Goal: Task Accomplishment & Management: Manage account settings

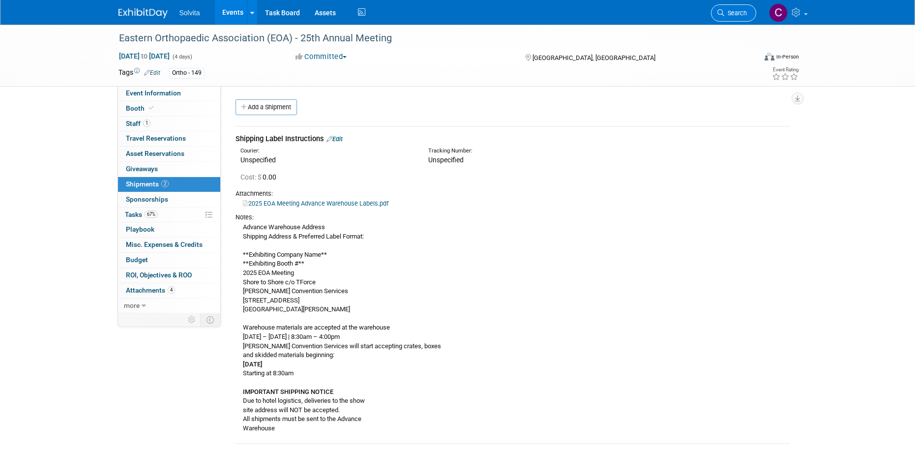
click at [736, 8] on link "Search" at bounding box center [733, 12] width 45 height 17
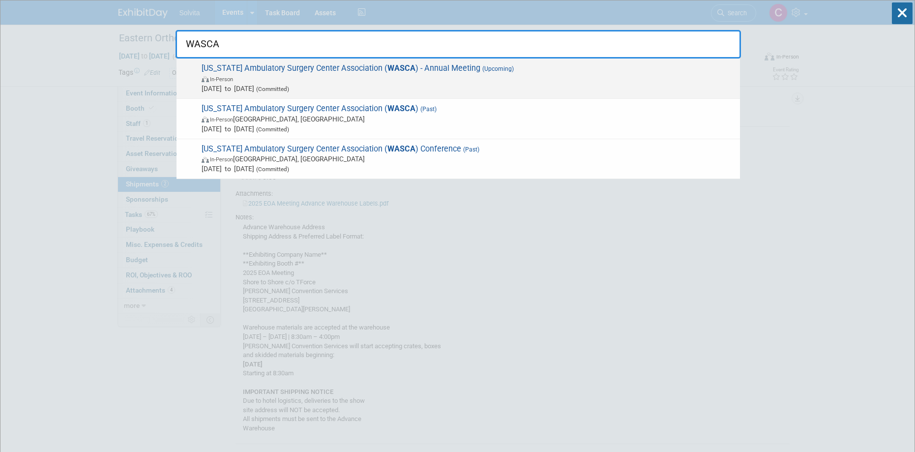
type input "WASCA"
click at [434, 72] on span "[US_STATE] Ambulatory Surgery Center Association ( WASCA ) - Annual Meeting (Up…" at bounding box center [467, 78] width 536 height 30
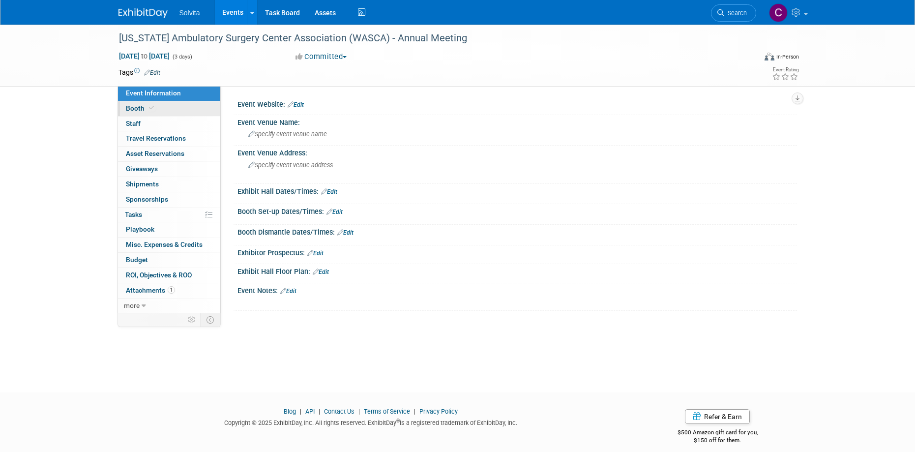
click at [133, 107] on span "Booth" at bounding box center [141, 108] width 30 height 8
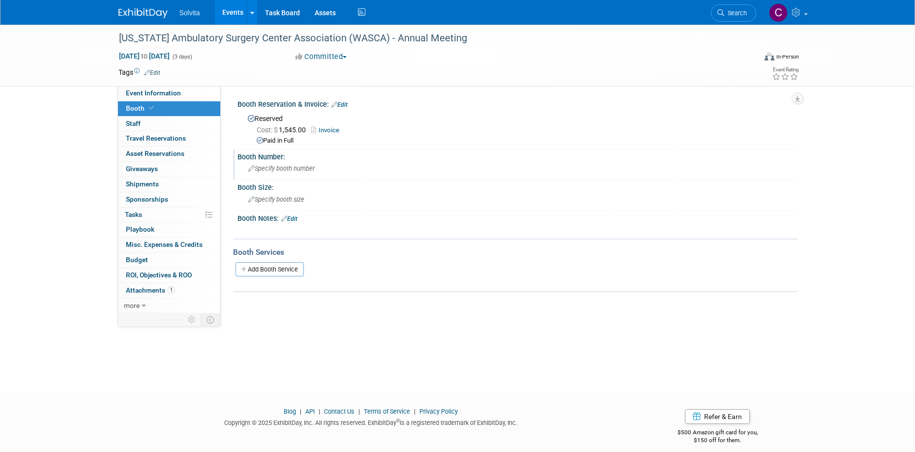
click at [286, 169] on span "Specify booth number" at bounding box center [281, 168] width 66 height 7
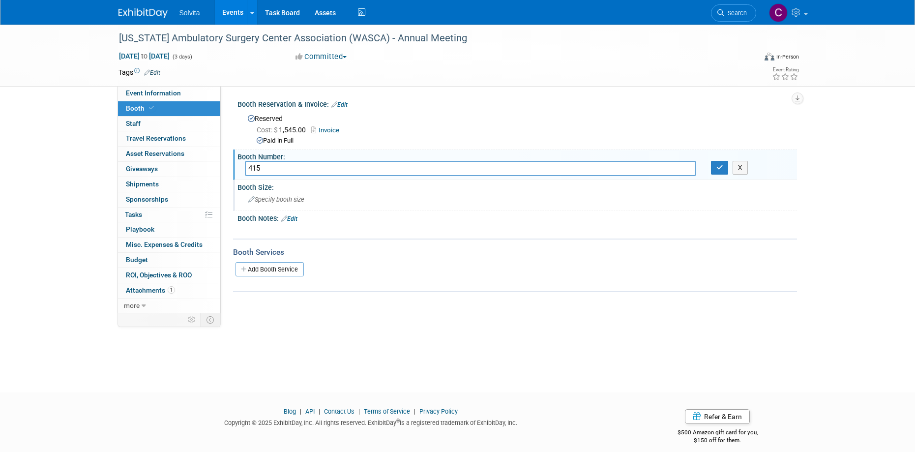
type input "415"
click at [351, 190] on div "Booth Size:" at bounding box center [516, 186] width 559 height 12
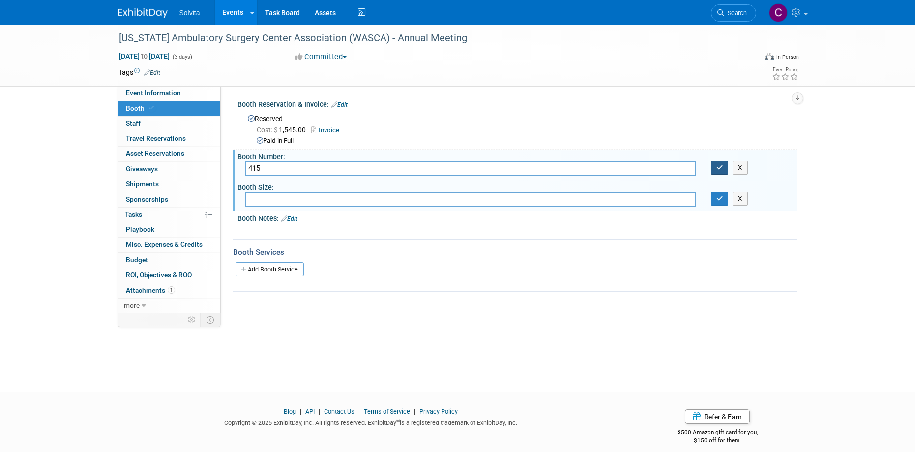
click at [716, 165] on icon "button" at bounding box center [719, 167] width 7 height 6
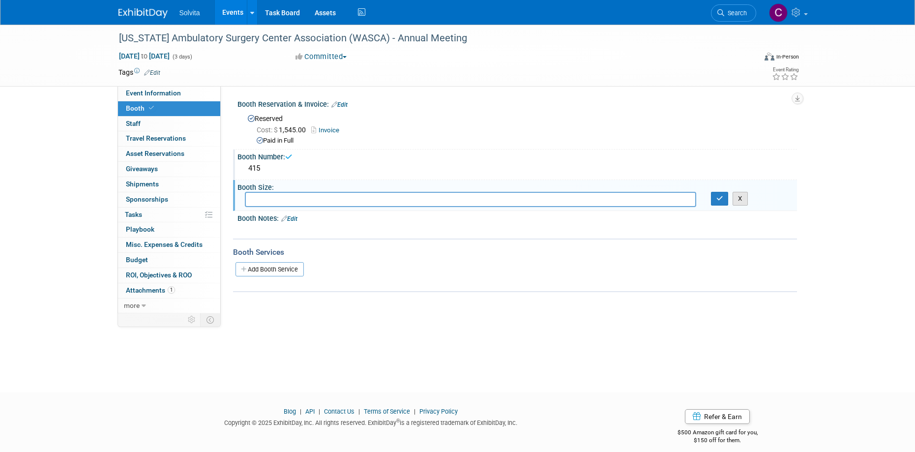
click at [745, 200] on button "X" at bounding box center [739, 199] width 15 height 14
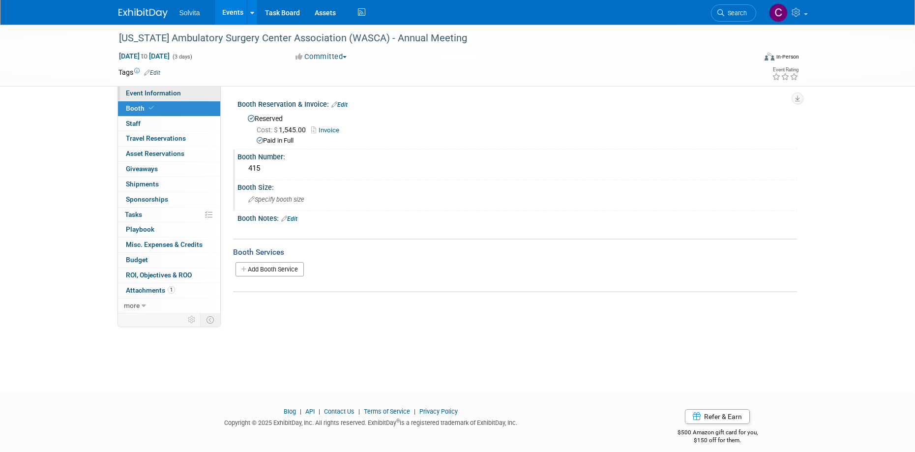
click at [159, 89] on span "Event Information" at bounding box center [153, 93] width 55 height 8
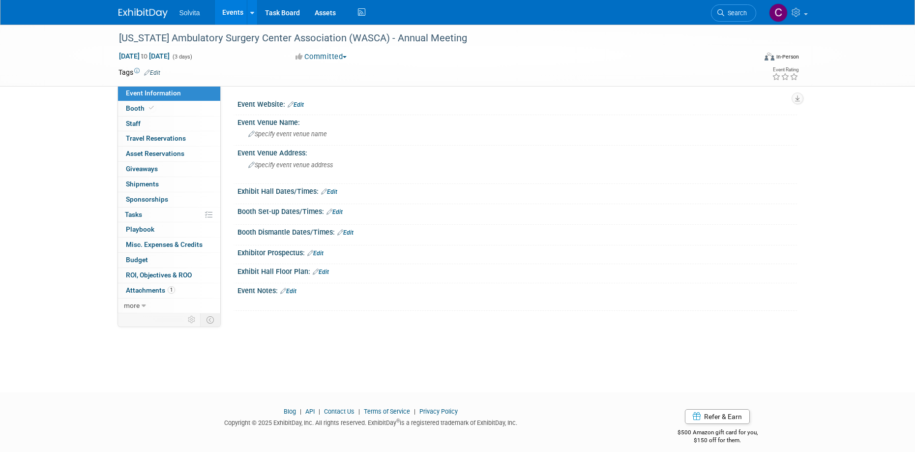
click at [328, 271] on link "Edit" at bounding box center [321, 271] width 16 height 7
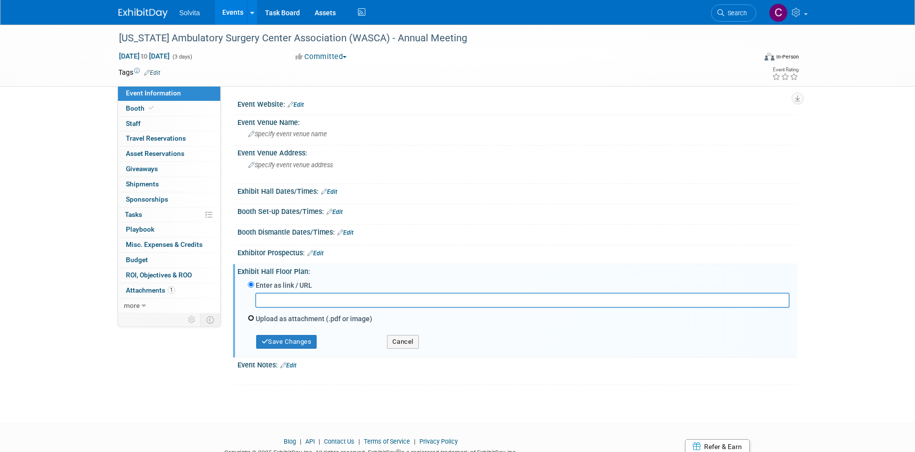
click at [250, 319] on input "Upload as attachment (.pdf or image)" at bounding box center [251, 318] width 6 height 6
radio input "true"
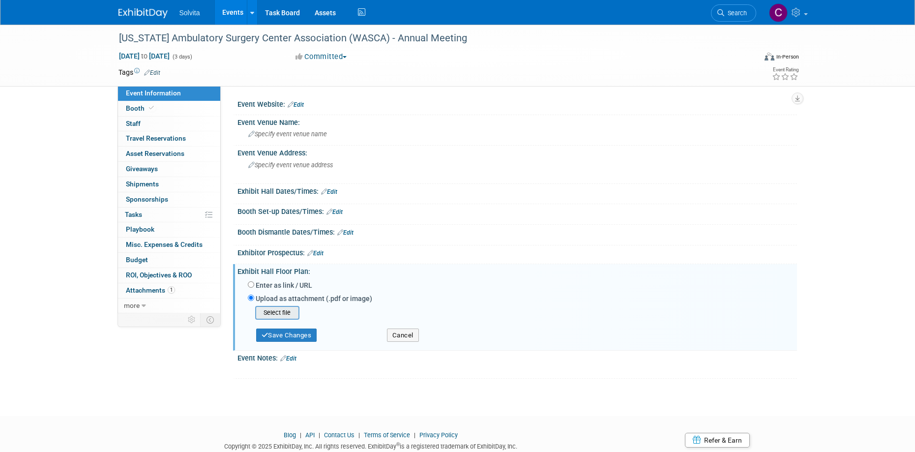
click at [283, 309] on input "file" at bounding box center [239, 313] width 117 height 12
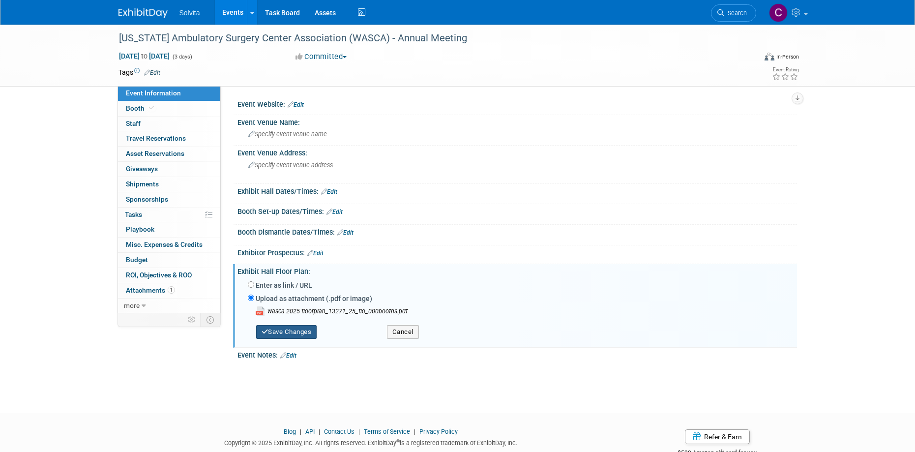
click at [301, 332] on button "Save Changes" at bounding box center [286, 332] width 61 height 14
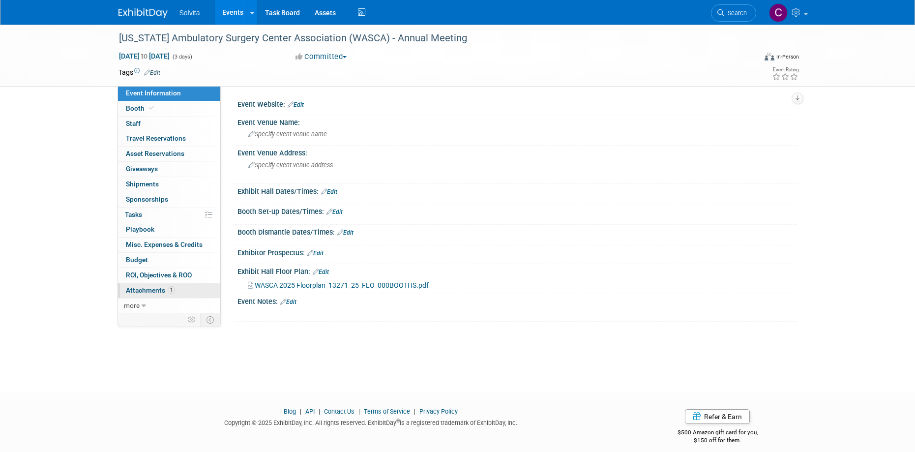
click at [153, 289] on span "Attachments 1" at bounding box center [150, 290] width 49 height 8
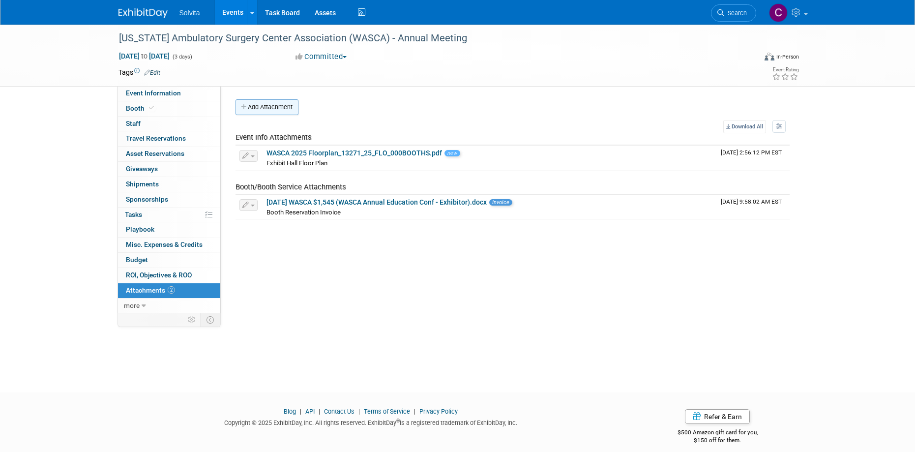
click at [264, 111] on button "Add Attachment" at bounding box center [266, 107] width 63 height 16
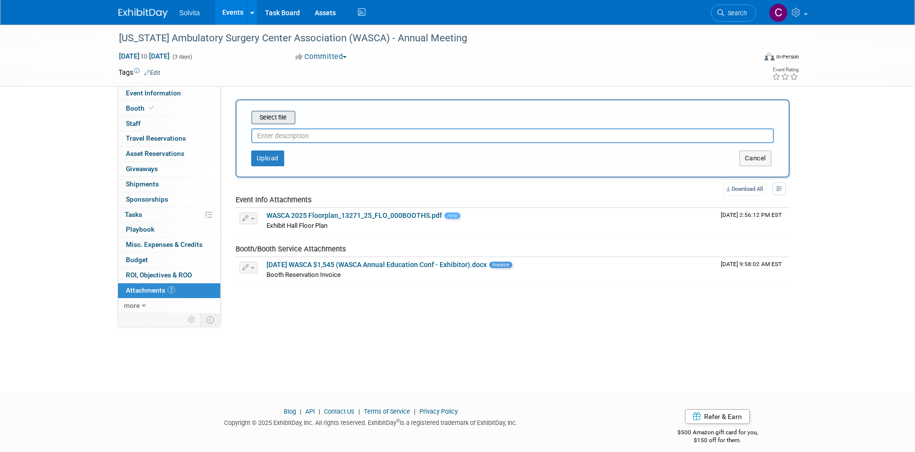
click at [278, 120] on input "file" at bounding box center [235, 118] width 117 height 12
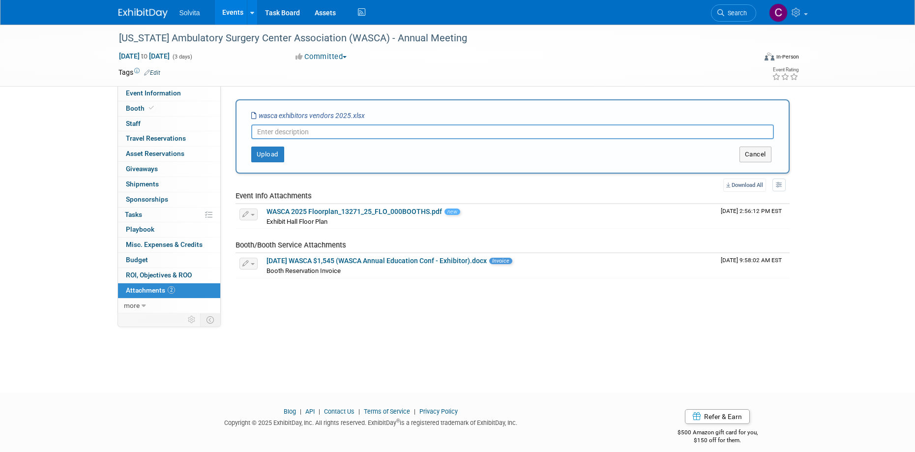
click at [273, 133] on input "text" at bounding box center [512, 131] width 522 height 15
type input "Vendor List"
drag, startPoint x: 274, startPoint y: 148, endPoint x: 305, endPoint y: 159, distance: 32.3
click at [275, 148] on button "Upload" at bounding box center [267, 154] width 33 height 16
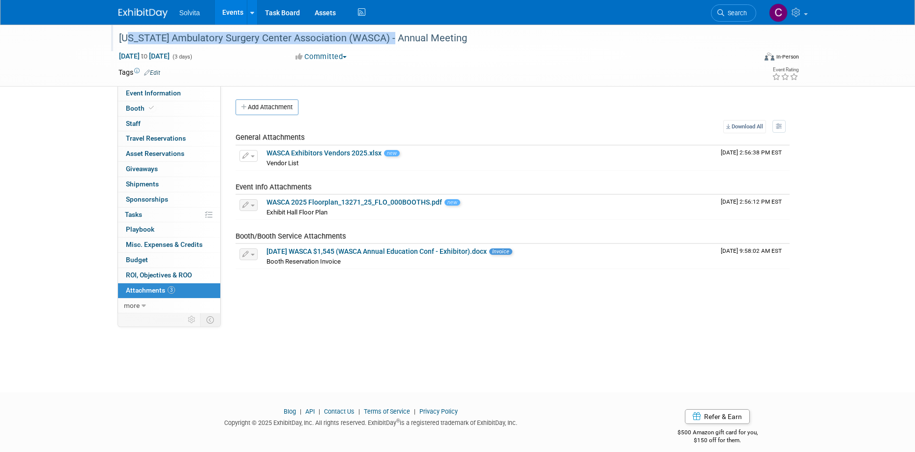
drag, startPoint x: 120, startPoint y: 38, endPoint x: 388, endPoint y: 37, distance: 268.3
click at [388, 37] on div "[US_STATE] Ambulatory Surgery Center Association (WASCA) - Annual Meeting" at bounding box center [428, 38] width 626 height 18
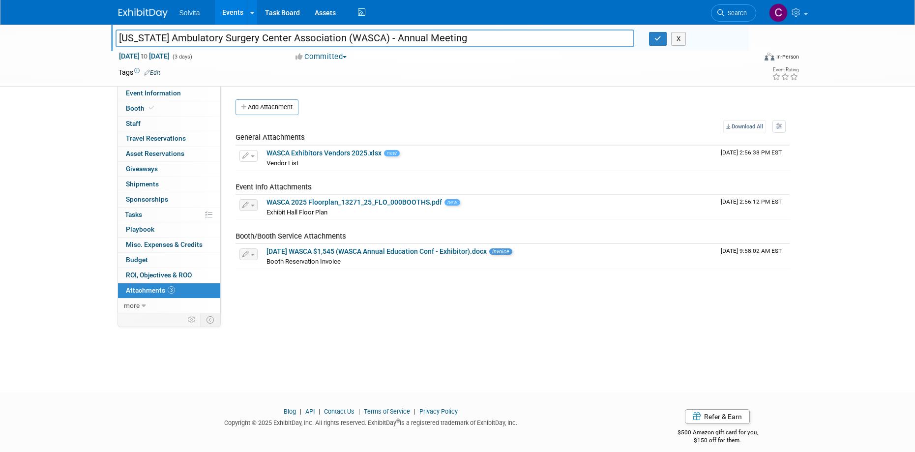
click at [438, 36] on input "[US_STATE] Ambulatory Surgery Center Association (WASCA) - Annual Meeting" at bounding box center [374, 37] width 519 height 17
click at [658, 44] on button "button" at bounding box center [658, 39] width 18 height 14
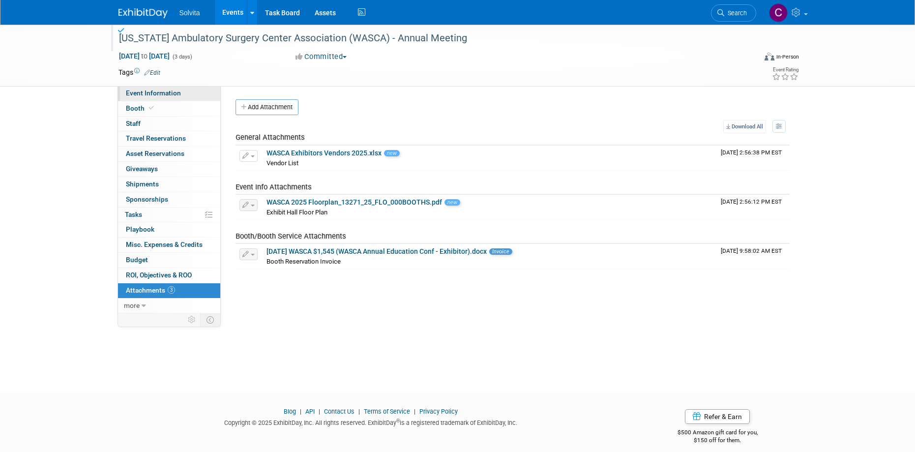
click at [171, 89] on span "Event Information" at bounding box center [153, 93] width 55 height 8
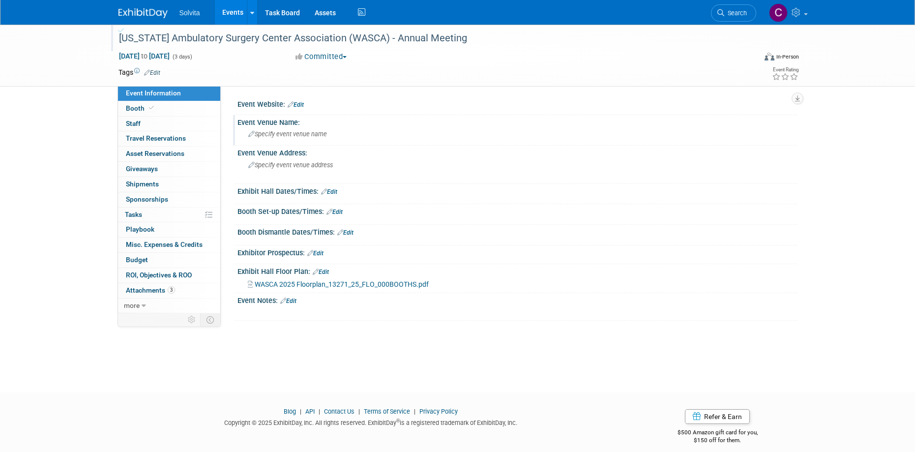
click at [311, 133] on span "Specify event venue name" at bounding box center [287, 133] width 79 height 7
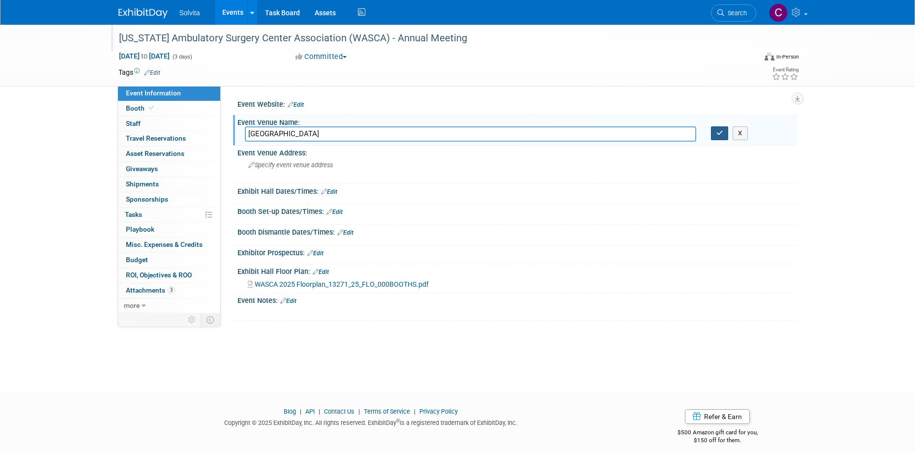
type input "[GEOGRAPHIC_DATA]"
click at [721, 132] on icon "button" at bounding box center [719, 133] width 7 height 6
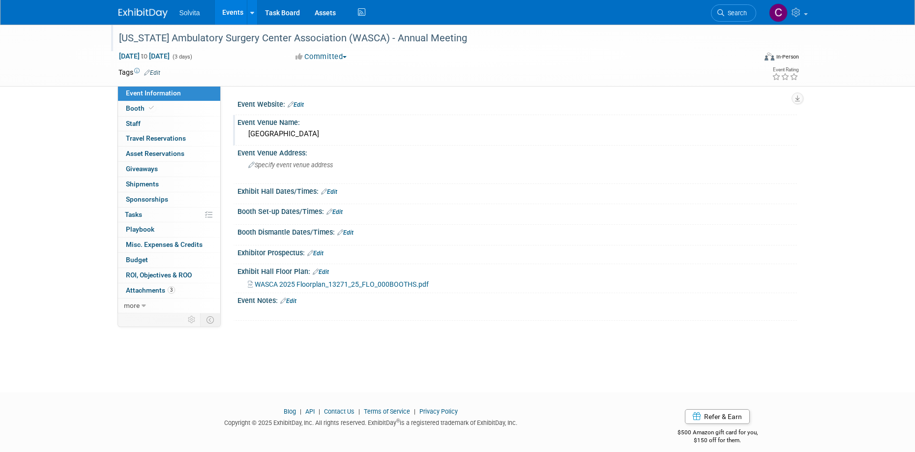
click at [335, 189] on link "Edit" at bounding box center [329, 191] width 16 height 7
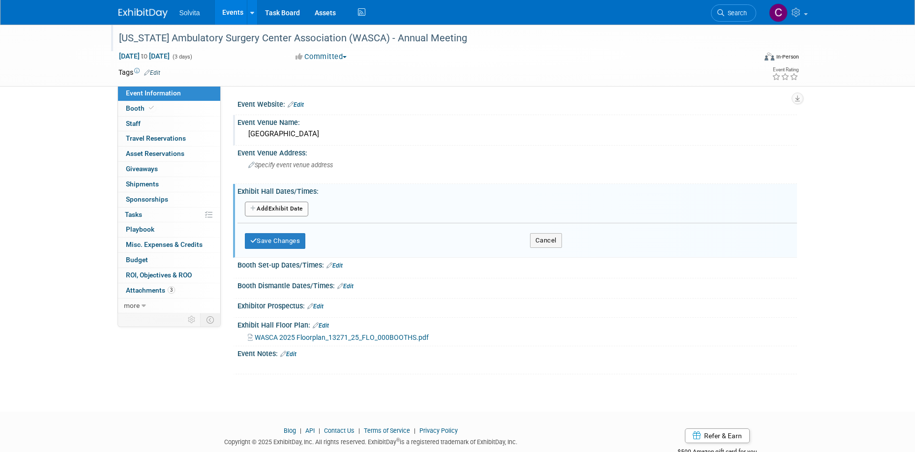
click at [789, 324] on div "Exhibit Hall Floor Plan: Edit" at bounding box center [516, 323] width 559 height 13
click at [544, 240] on button "Cancel" at bounding box center [546, 240] width 32 height 15
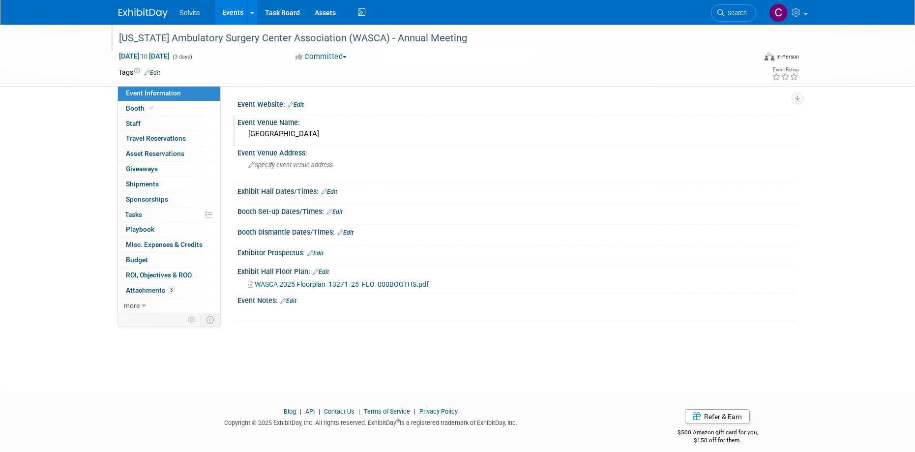
click at [323, 252] on link "Edit" at bounding box center [315, 253] width 16 height 7
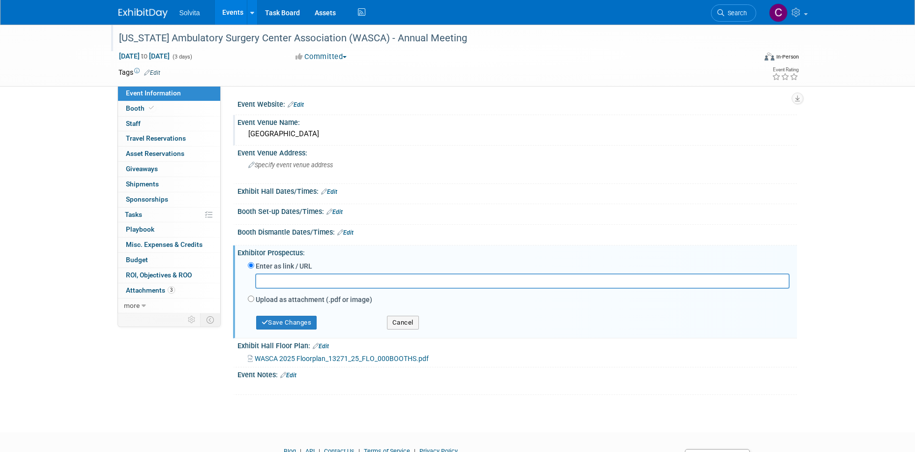
click at [322, 279] on input "text" at bounding box center [522, 280] width 534 height 15
type input "[URL][DOMAIN_NAME]"
click at [302, 326] on button "Save Changes" at bounding box center [286, 323] width 61 height 14
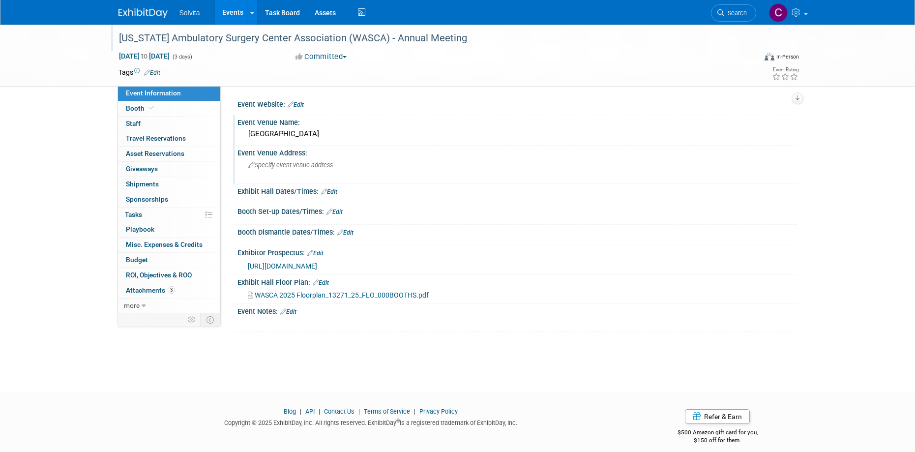
click at [312, 168] on span "Specify event venue address" at bounding box center [290, 164] width 85 height 7
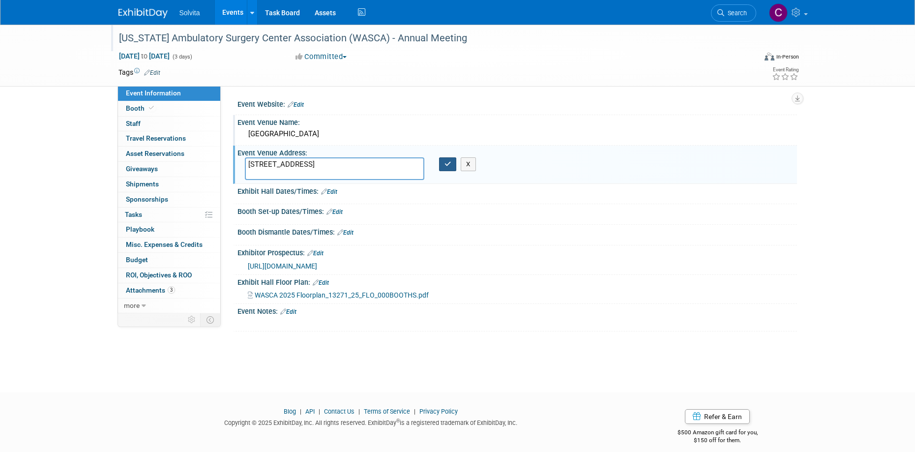
type textarea "[STREET_ADDRESS]"
click at [442, 160] on button "button" at bounding box center [448, 164] width 18 height 14
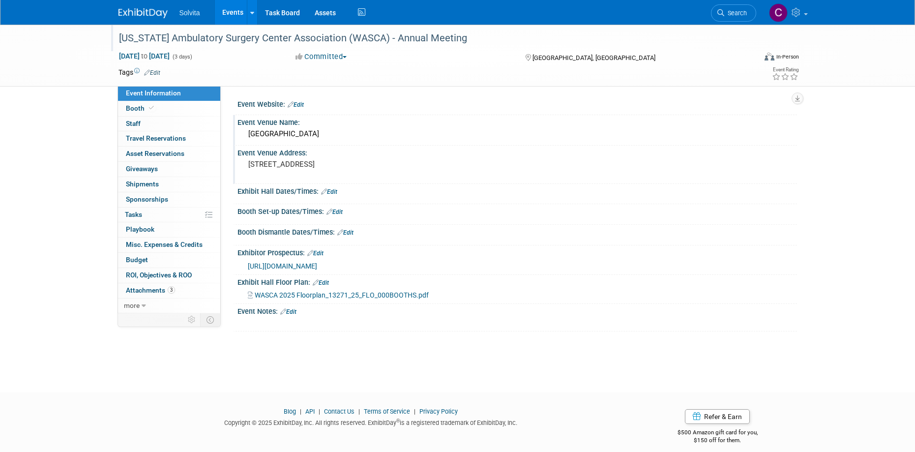
click at [340, 211] on link "Edit" at bounding box center [334, 211] width 16 height 7
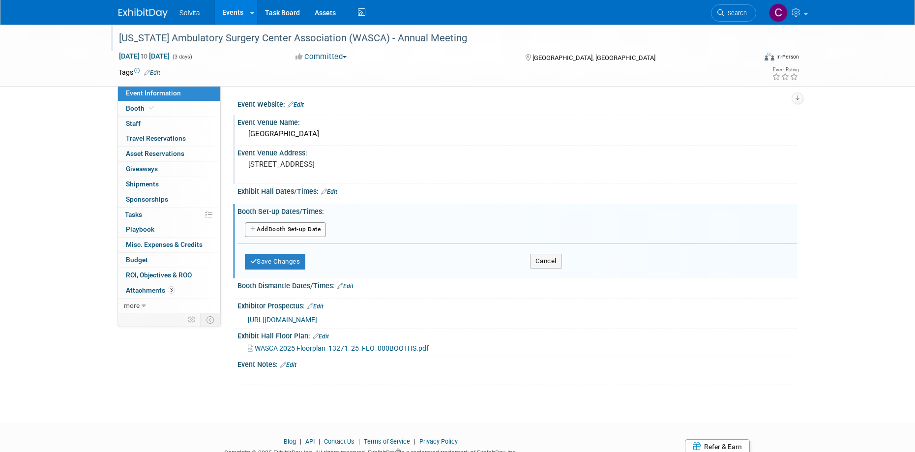
click at [309, 228] on button "Add Another Booth Set-up Date" at bounding box center [286, 229] width 82 height 15
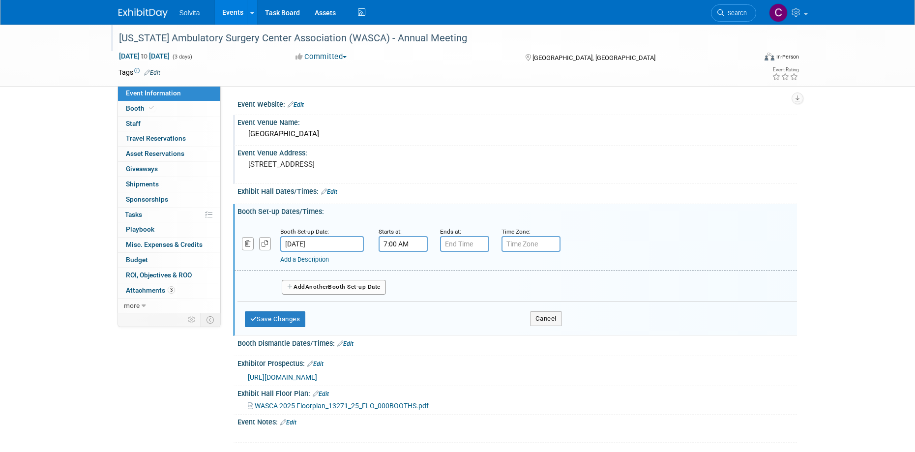
click at [404, 245] on input "7:00 AM" at bounding box center [402, 244] width 49 height 16
click at [403, 309] on span at bounding box center [401, 310] width 17 height 17
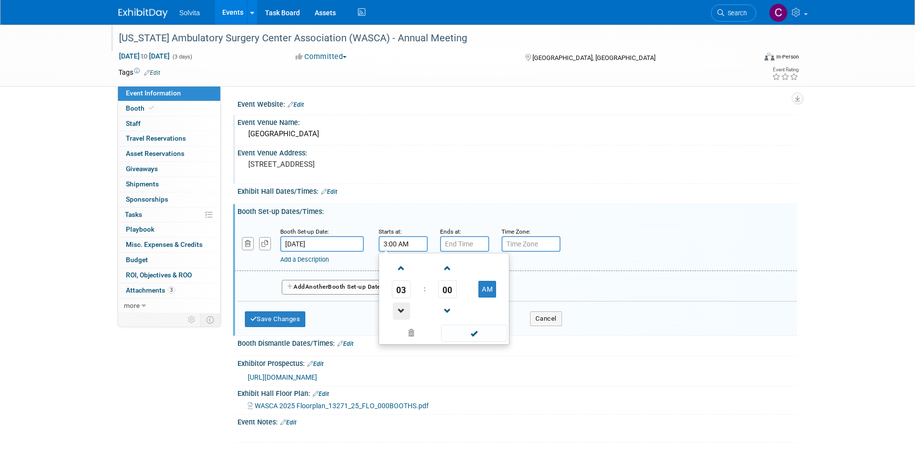
click at [403, 309] on span at bounding box center [401, 310] width 17 height 17
click at [488, 291] on button "AM" at bounding box center [487, 289] width 18 height 17
type input "2:00 PM"
click at [485, 334] on span at bounding box center [474, 332] width 66 height 17
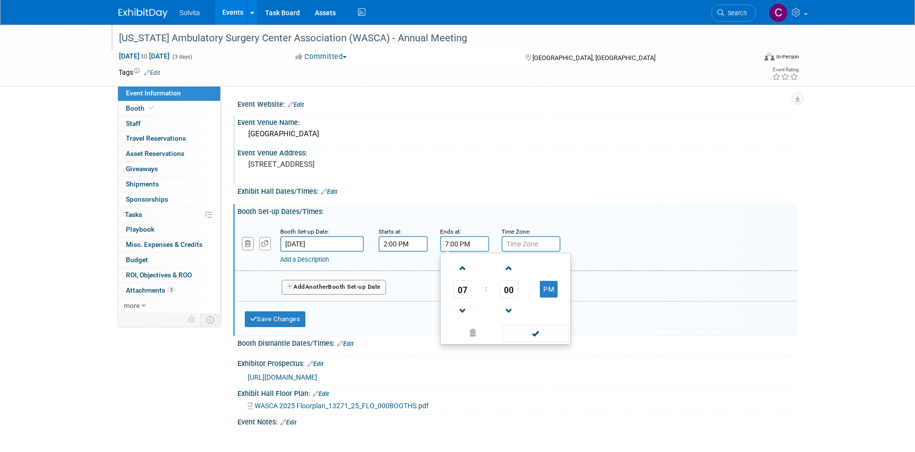
click at [460, 245] on input "7:00 PM" at bounding box center [464, 244] width 49 height 16
click at [461, 310] on span at bounding box center [462, 310] width 17 height 17
type input "6:00 PM"
click at [539, 333] on span at bounding box center [535, 332] width 66 height 17
click at [317, 286] on span "Another" at bounding box center [316, 286] width 23 height 7
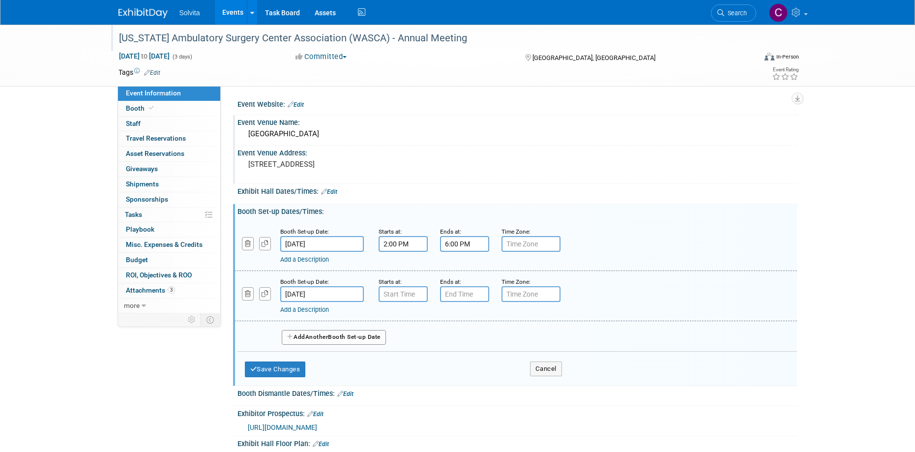
click at [317, 293] on input "[DATE]" at bounding box center [322, 294] width 84 height 16
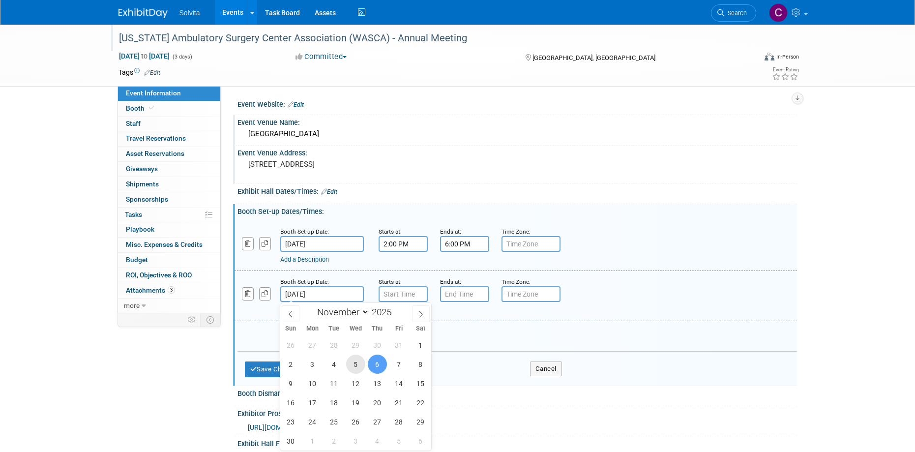
click at [352, 363] on span "5" at bounding box center [355, 363] width 19 height 19
type input "[DATE]"
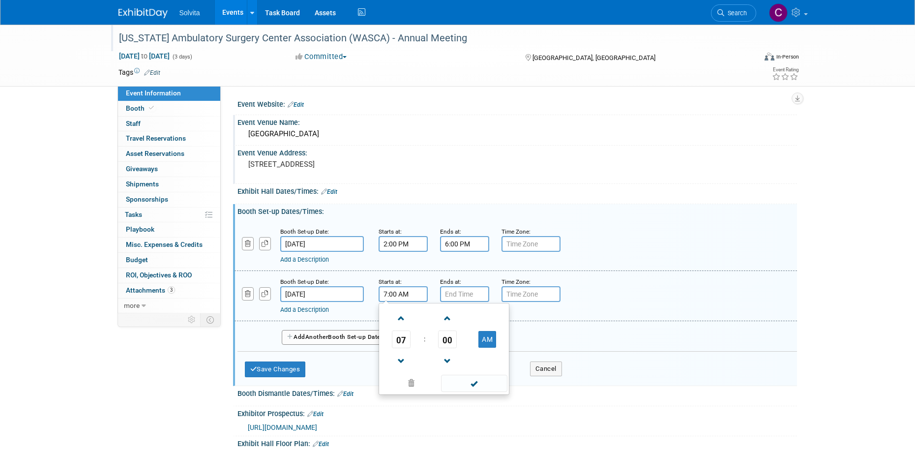
click at [401, 296] on input "7:00 AM" at bounding box center [402, 294] width 49 height 16
click at [401, 355] on span at bounding box center [401, 360] width 17 height 17
click at [485, 342] on button "AM" at bounding box center [487, 339] width 18 height 17
type input "5:00 PM"
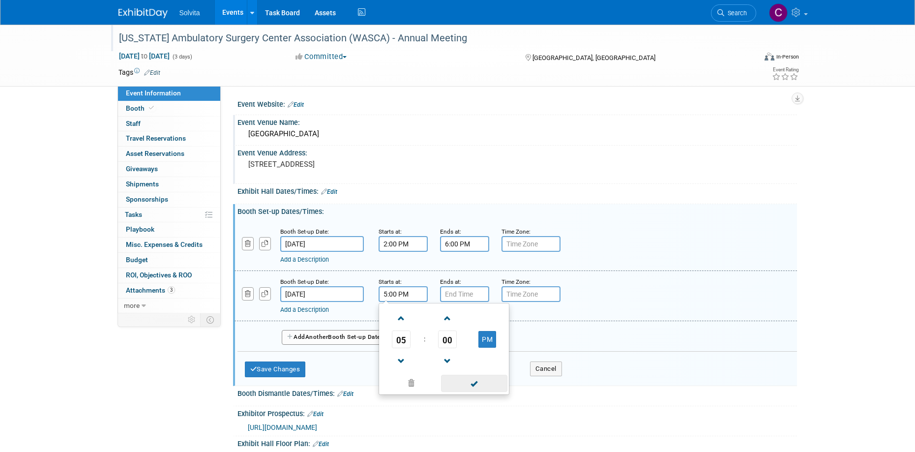
click at [474, 384] on span at bounding box center [474, 382] width 66 height 17
click at [459, 295] on input "7:00 PM" at bounding box center [464, 294] width 49 height 16
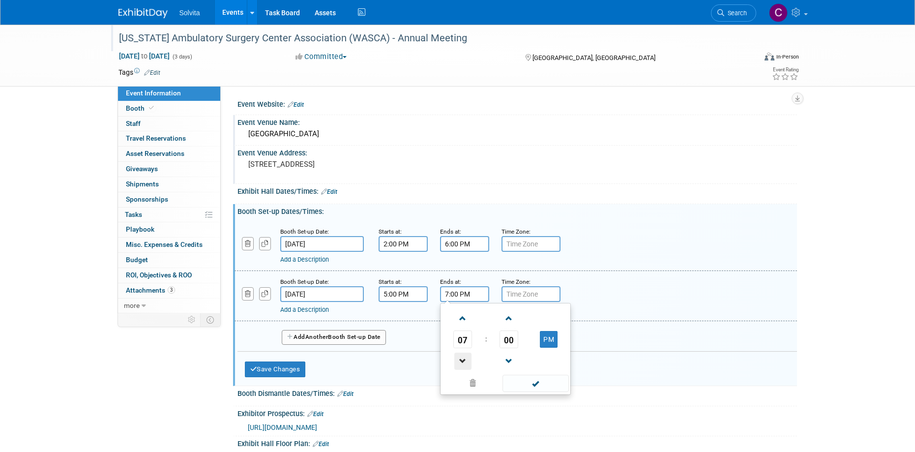
click at [463, 357] on span at bounding box center [462, 360] width 17 height 17
type input "6:00 PM"
click at [528, 381] on span at bounding box center [535, 382] width 66 height 17
click at [518, 295] on input "text" at bounding box center [530, 294] width 59 height 16
click at [323, 311] on link "Add a Description" at bounding box center [304, 309] width 49 height 7
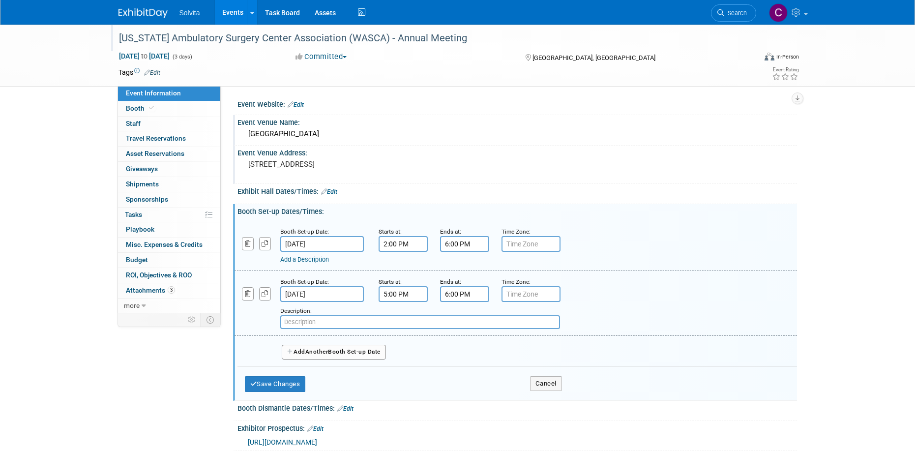
click at [323, 317] on input "text" at bounding box center [420, 322] width 280 height 14
type input "Networking Mixer and Rapid Connections"
click at [295, 381] on button "Save Changes" at bounding box center [275, 384] width 61 height 16
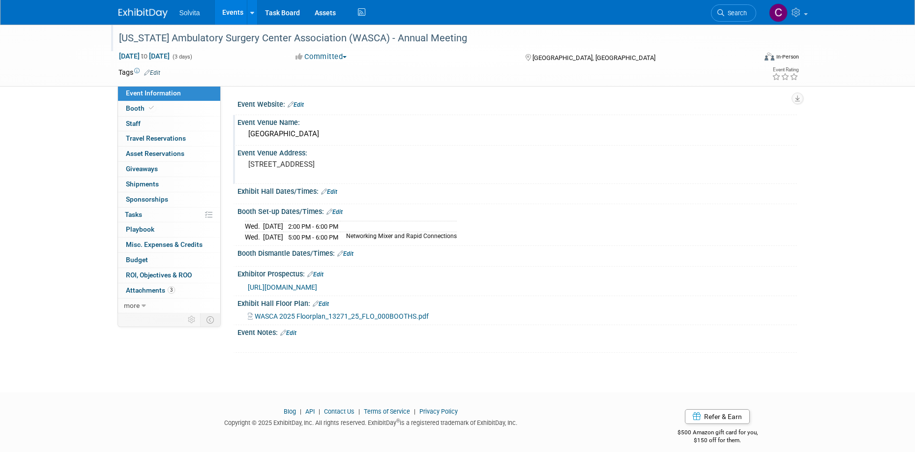
click at [328, 187] on div "Exhibit Hall Dates/Times: Edit" at bounding box center [516, 190] width 559 height 13
click at [336, 192] on link "Edit" at bounding box center [329, 191] width 16 height 7
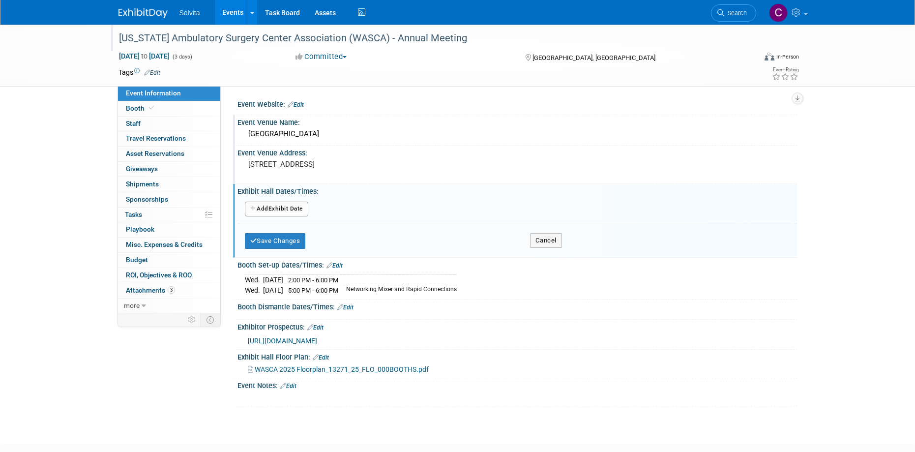
click at [296, 213] on button "Add Another Exhibit Date" at bounding box center [276, 209] width 63 height 15
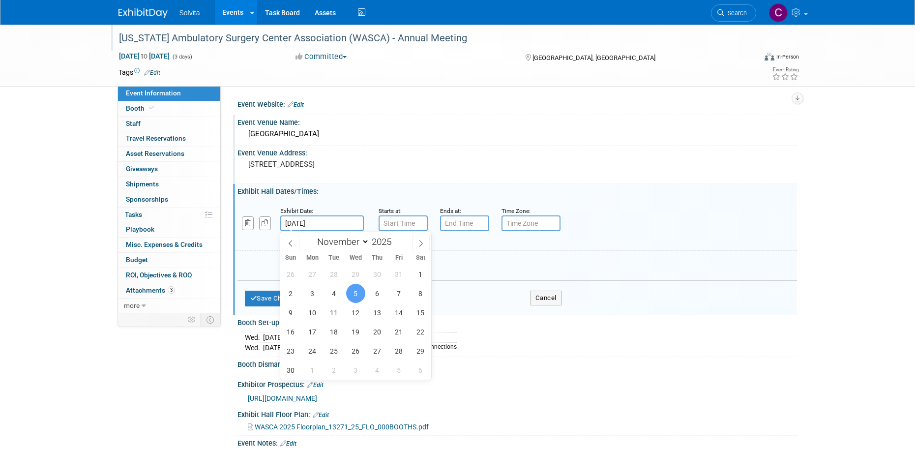
click at [322, 227] on input "[DATE]" at bounding box center [322, 223] width 84 height 16
click at [372, 292] on span "6" at bounding box center [377, 293] width 19 height 19
type input "[DATE]"
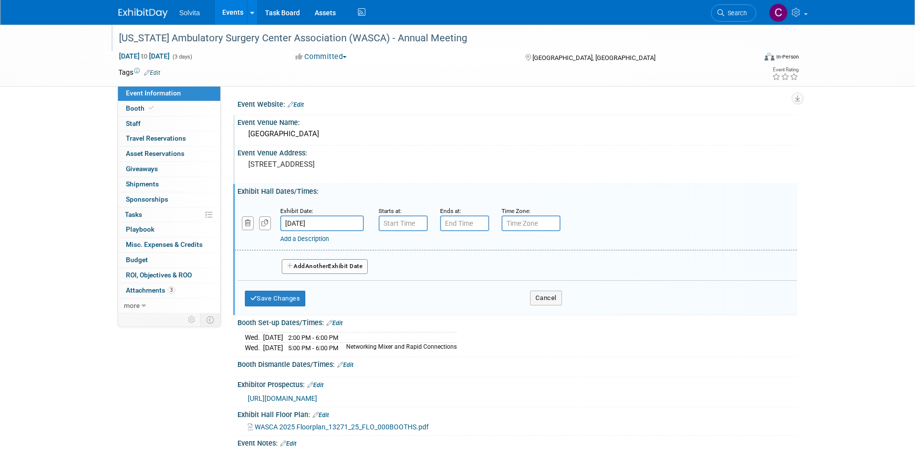
type input "7:00 AM"
click at [391, 231] on input "7:00 AM" at bounding box center [402, 223] width 49 height 16
click at [343, 308] on div "Save Changes Cancel" at bounding box center [403, 296] width 317 height 30
click at [340, 325] on link "Edit" at bounding box center [334, 322] width 16 height 7
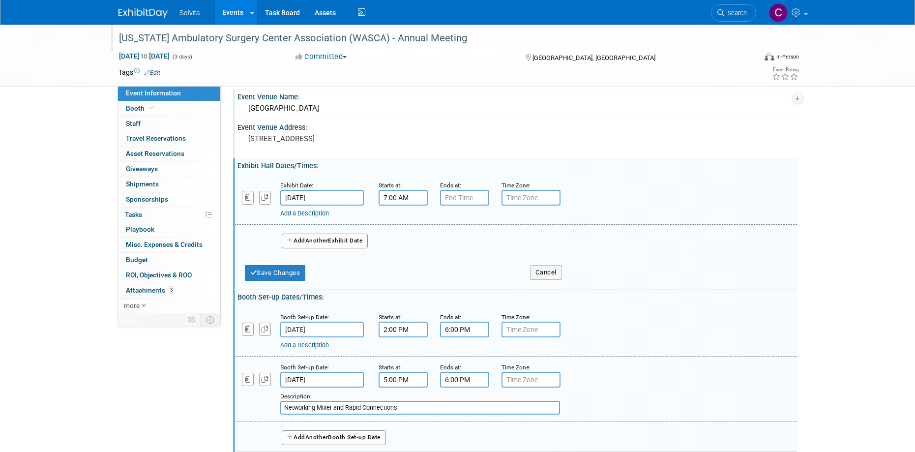
scroll to position [49, 0]
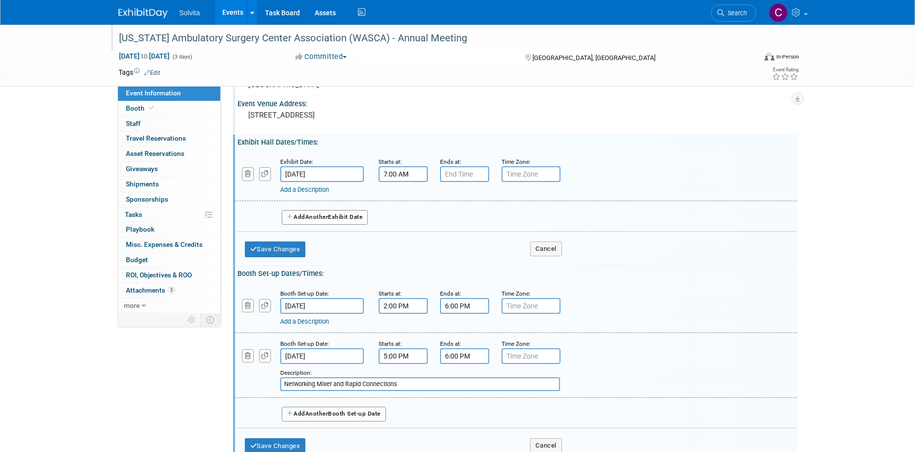
click at [333, 411] on button "Add Another Booth Set-up Date" at bounding box center [334, 413] width 104 height 15
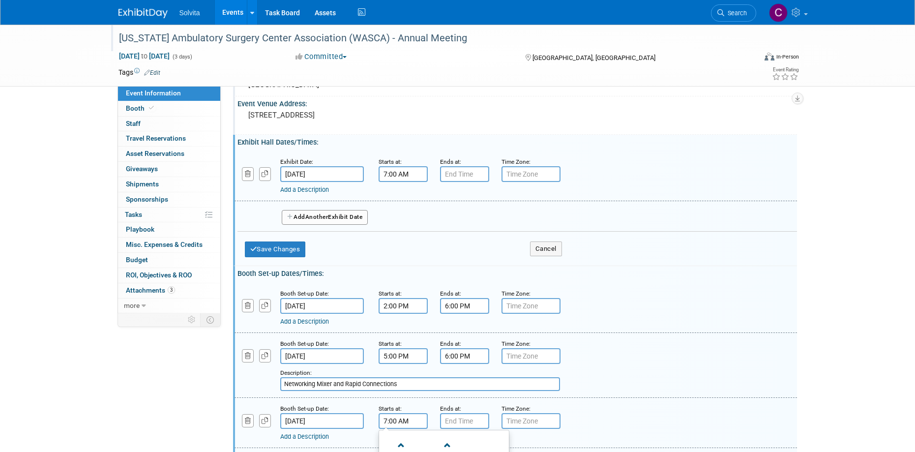
click at [389, 420] on input "7:00 AM" at bounding box center [402, 421] width 49 height 16
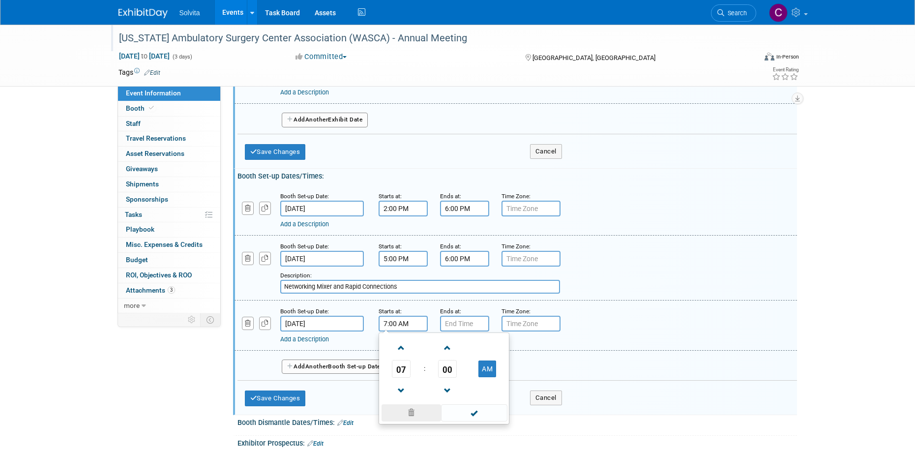
scroll to position [147, 0]
click at [398, 391] on span at bounding box center [401, 389] width 17 height 17
type input "6:00 AM"
click at [467, 414] on span at bounding box center [474, 411] width 66 height 17
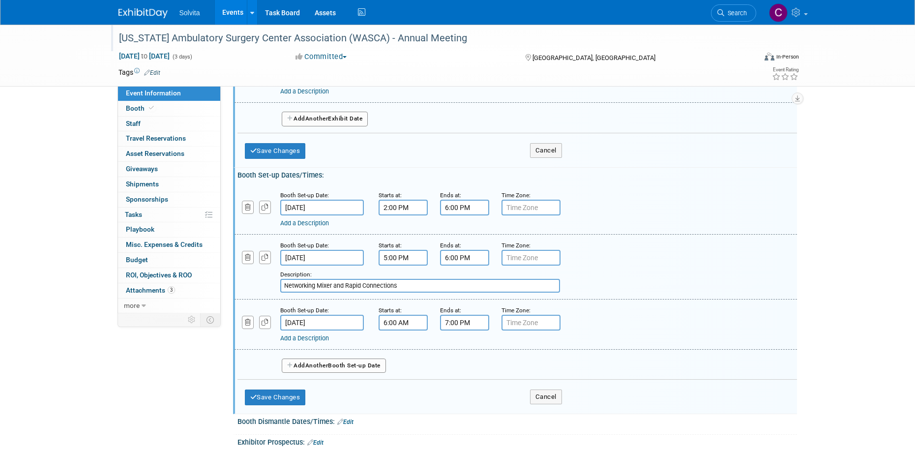
click at [456, 317] on input "7:00 PM" at bounding box center [464, 323] width 49 height 16
click at [545, 366] on button "PM" at bounding box center [549, 367] width 18 height 17
type input "7:00 AM"
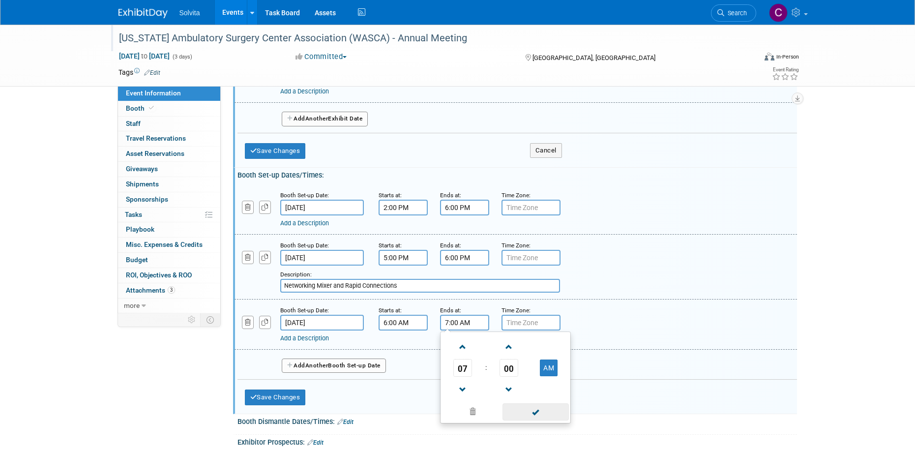
click at [536, 413] on span at bounding box center [535, 411] width 66 height 17
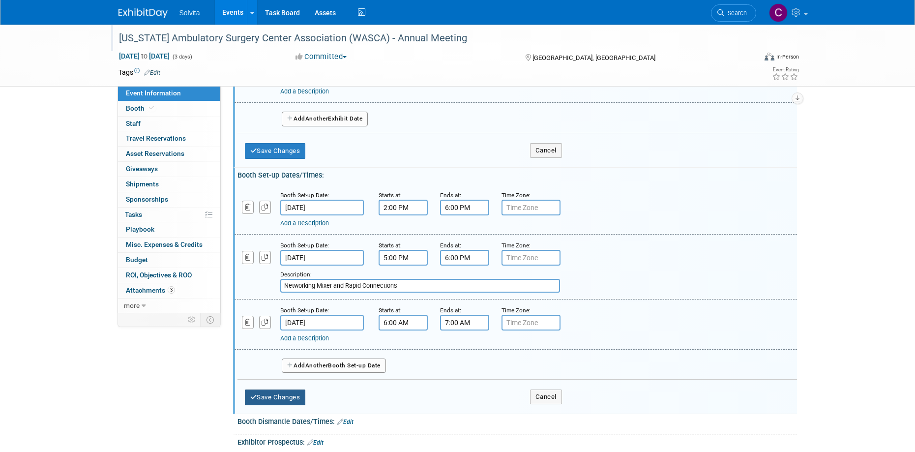
click at [283, 396] on button "Save Changes" at bounding box center [275, 397] width 61 height 16
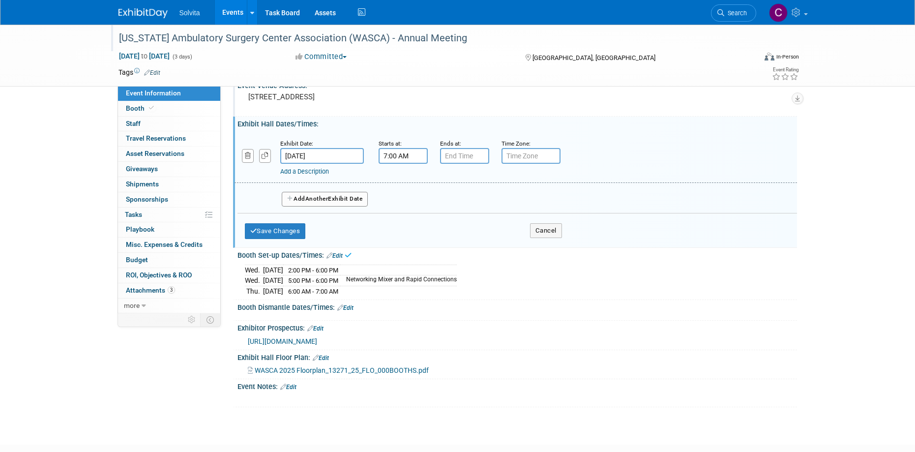
scroll to position [45, 0]
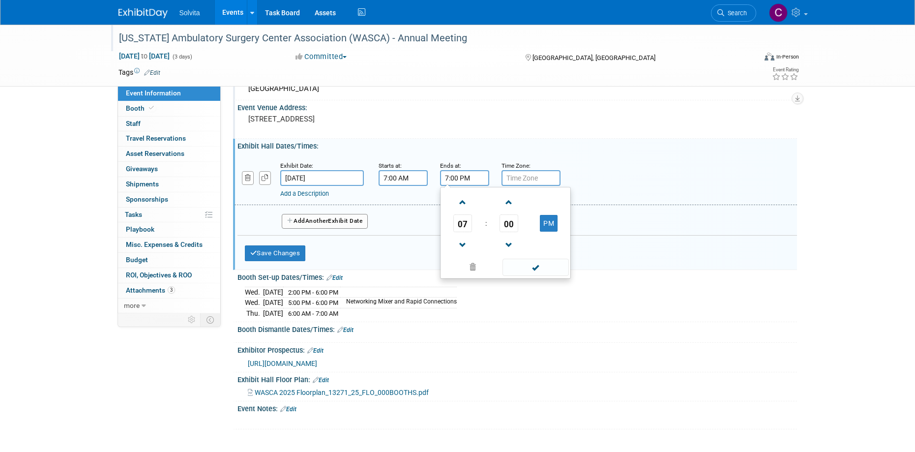
click at [453, 177] on input "7:00 PM" at bounding box center [464, 178] width 49 height 16
click at [463, 203] on span at bounding box center [462, 202] width 17 height 17
click at [543, 228] on button "PM" at bounding box center [549, 223] width 18 height 17
type input "8:00 AM"
click at [535, 281] on div "Booth Set-up Dates/Times: Edit" at bounding box center [516, 276] width 559 height 13
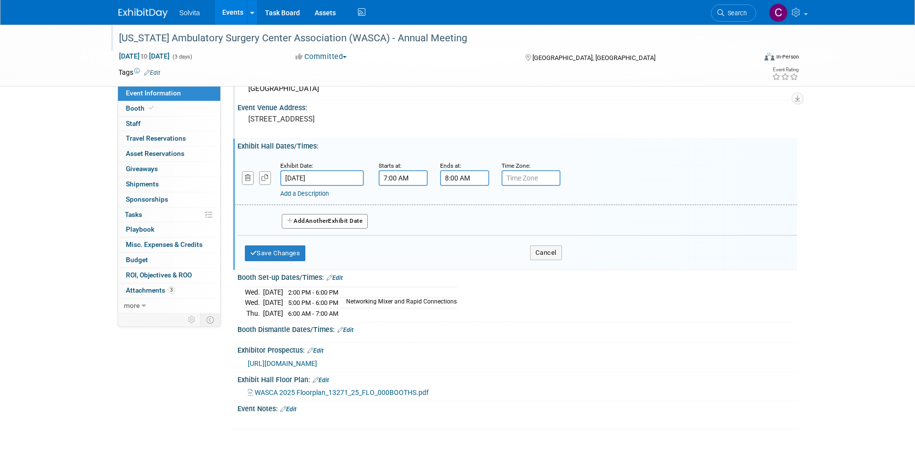
click at [311, 194] on link "Add a Description" at bounding box center [304, 193] width 49 height 7
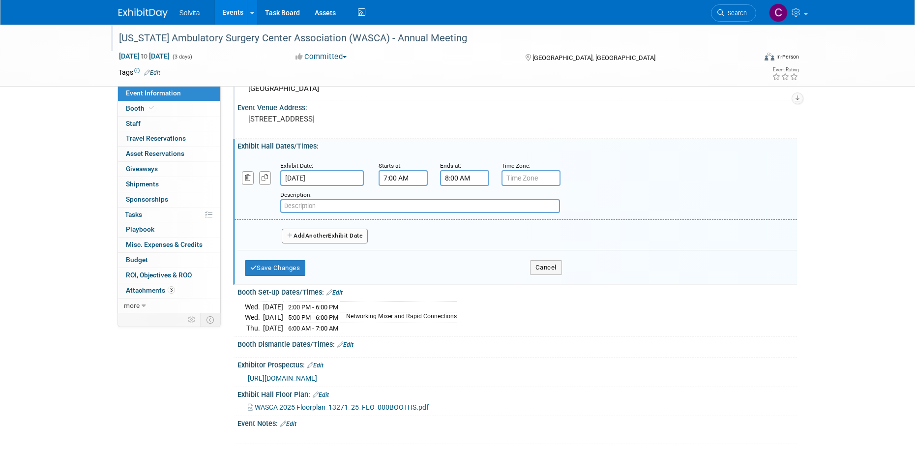
click at [313, 206] on input "text" at bounding box center [420, 206] width 280 height 14
type input "Breakfast with exhibitors"
click at [306, 234] on button "Add Another Exhibit Date" at bounding box center [325, 236] width 86 height 15
select select "10"
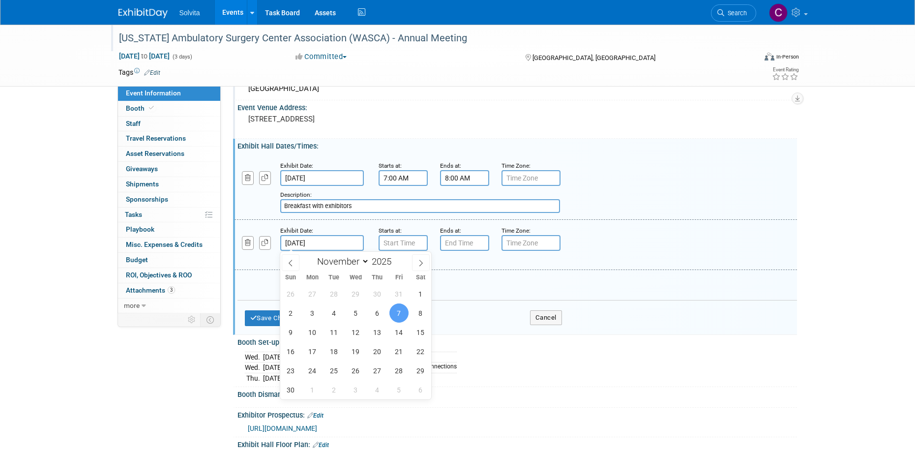
click at [320, 245] on input "[DATE]" at bounding box center [322, 243] width 84 height 16
click at [375, 315] on span "6" at bounding box center [377, 312] width 19 height 19
type input "[DATE]"
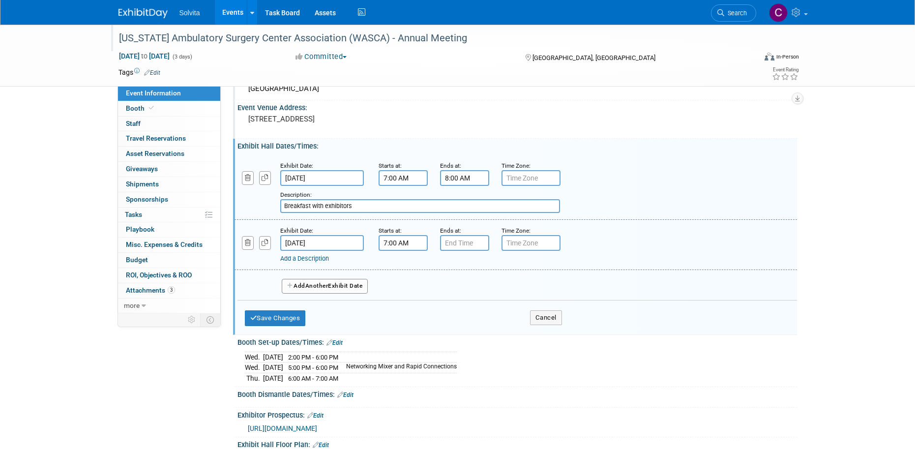
click at [398, 244] on input "7:00 AM" at bounding box center [402, 243] width 49 height 16
click at [404, 267] on span at bounding box center [401, 267] width 17 height 17
type input "10:00 AM"
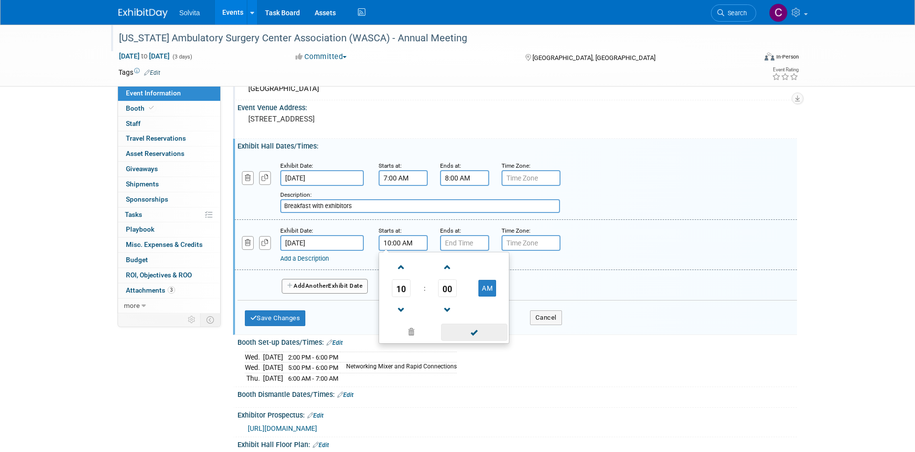
click at [474, 332] on span at bounding box center [474, 331] width 66 height 17
click at [454, 247] on input "7:00 PM" at bounding box center [464, 243] width 49 height 16
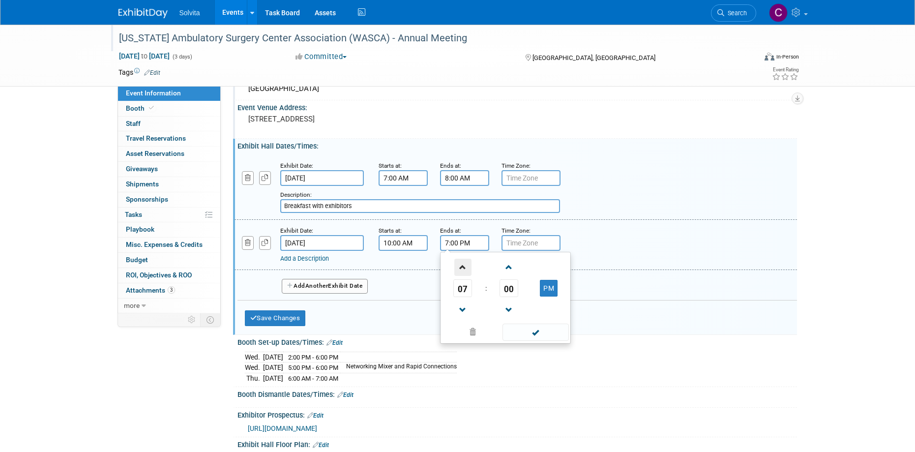
click at [463, 271] on span at bounding box center [462, 267] width 17 height 17
click at [463, 270] on span at bounding box center [462, 267] width 17 height 17
click at [515, 290] on span "00" at bounding box center [508, 288] width 19 height 18
click at [524, 297] on td "30" at bounding box center [520, 294] width 31 height 27
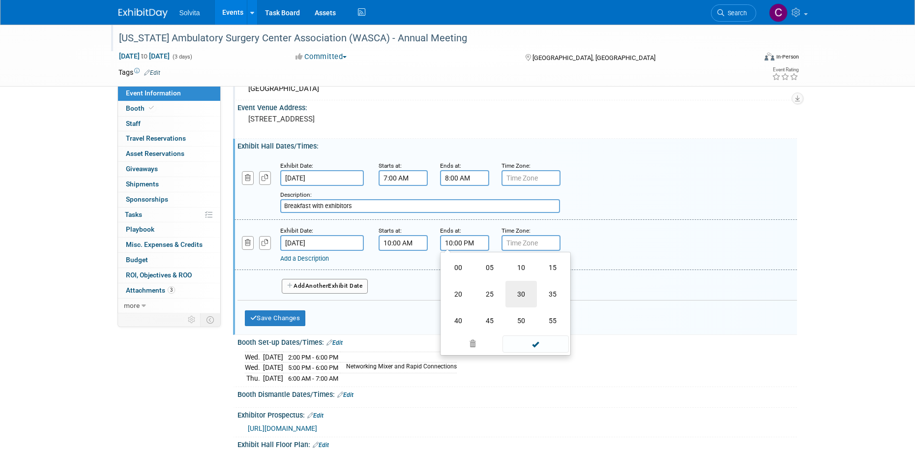
type input "10:30 PM"
click at [315, 260] on link "Add a Description" at bounding box center [304, 258] width 49 height 7
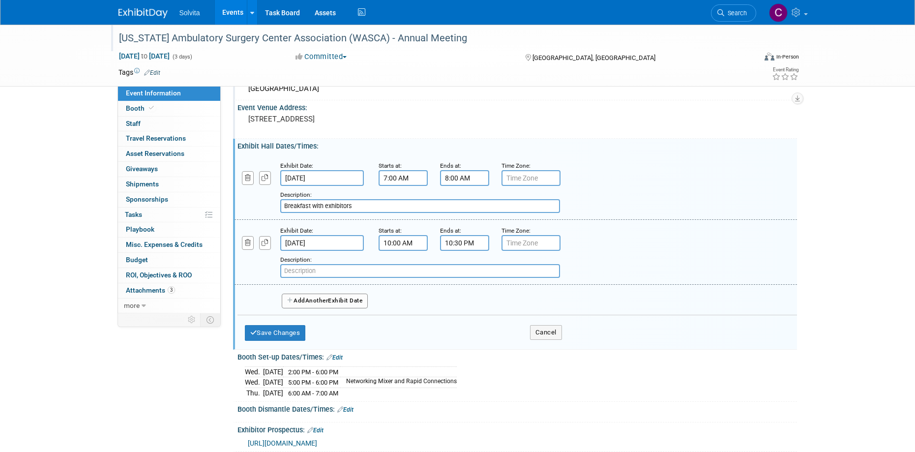
click at [317, 269] on input "text" at bounding box center [420, 271] width 280 height 14
type input "Break with exhibitors"
click at [307, 303] on button "Add Another Exhibit Date" at bounding box center [325, 300] width 86 height 15
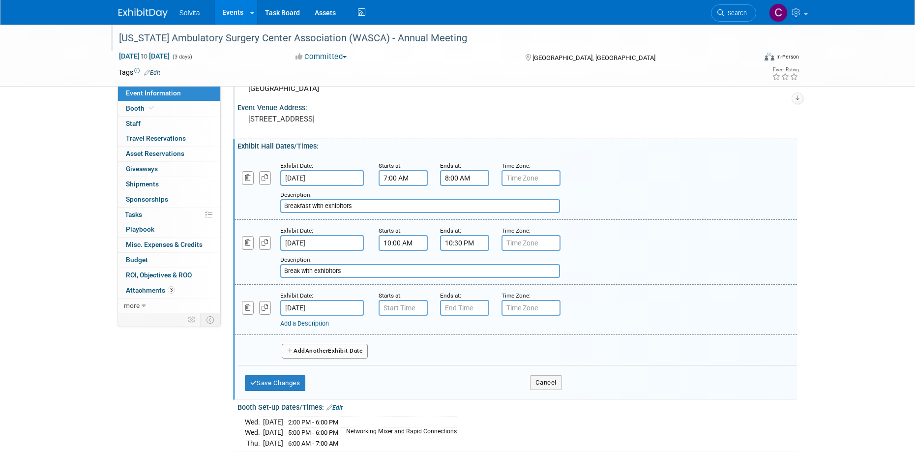
click at [308, 308] on input "[DATE]" at bounding box center [322, 308] width 84 height 16
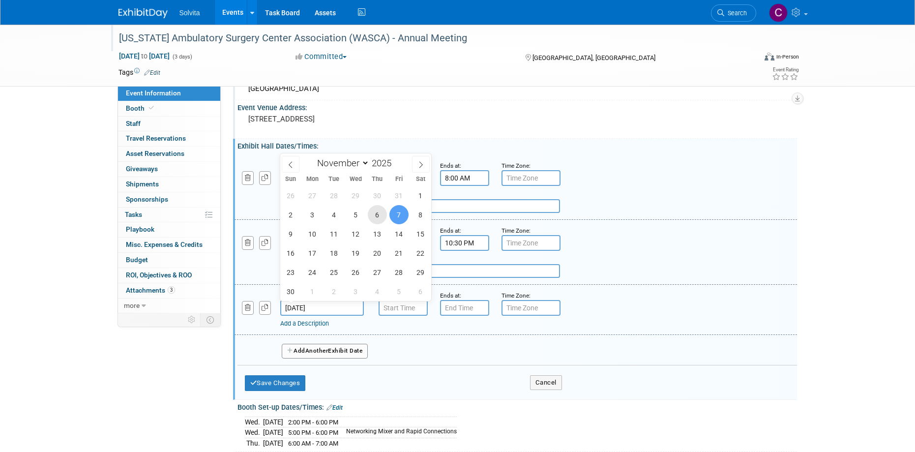
click at [380, 214] on span "6" at bounding box center [377, 214] width 19 height 19
type input "[DATE]"
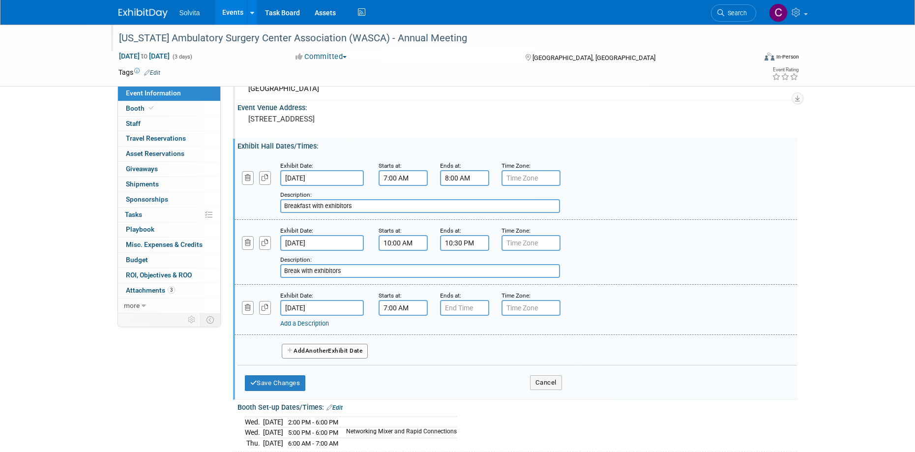
click at [398, 315] on input "7:00 AM" at bounding box center [402, 308] width 49 height 16
click at [403, 331] on span at bounding box center [401, 331] width 17 height 17
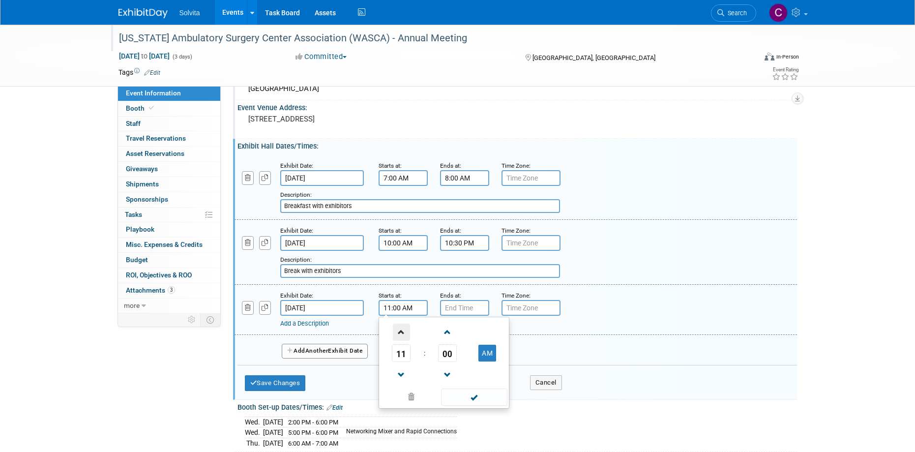
click at [403, 331] on span at bounding box center [401, 331] width 17 height 17
click at [450, 357] on span "00" at bounding box center [447, 353] width 19 height 18
click at [463, 360] on td "30" at bounding box center [459, 359] width 31 height 27
type input "12:30 PM"
click at [473, 309] on input "7:00 PM" at bounding box center [464, 308] width 49 height 16
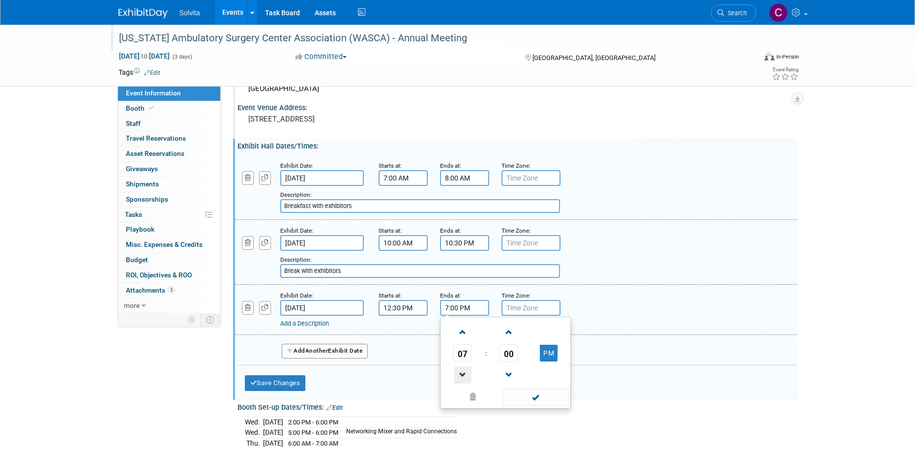
click at [464, 372] on span at bounding box center [462, 374] width 17 height 17
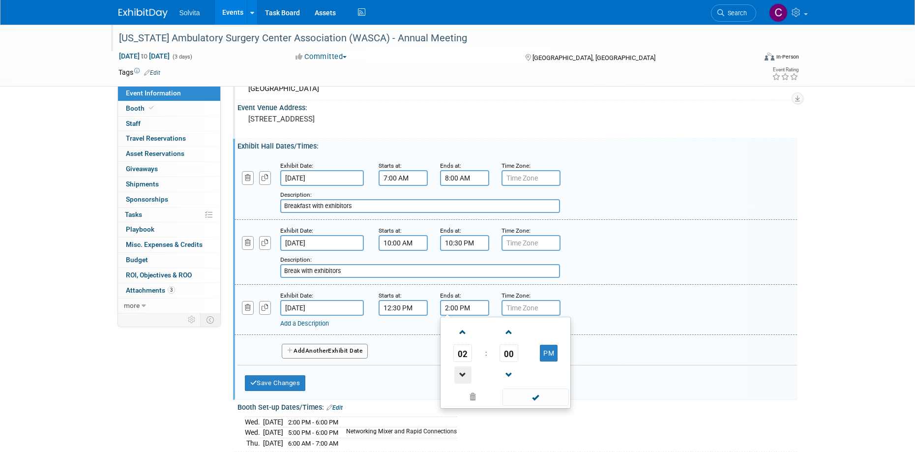
click at [464, 372] on span at bounding box center [462, 374] width 17 height 17
click at [463, 335] on span at bounding box center [462, 331] width 17 height 17
type input "2:00 PM"
click at [519, 400] on span at bounding box center [535, 396] width 66 height 17
click at [315, 321] on link "Add a Description" at bounding box center [304, 322] width 49 height 7
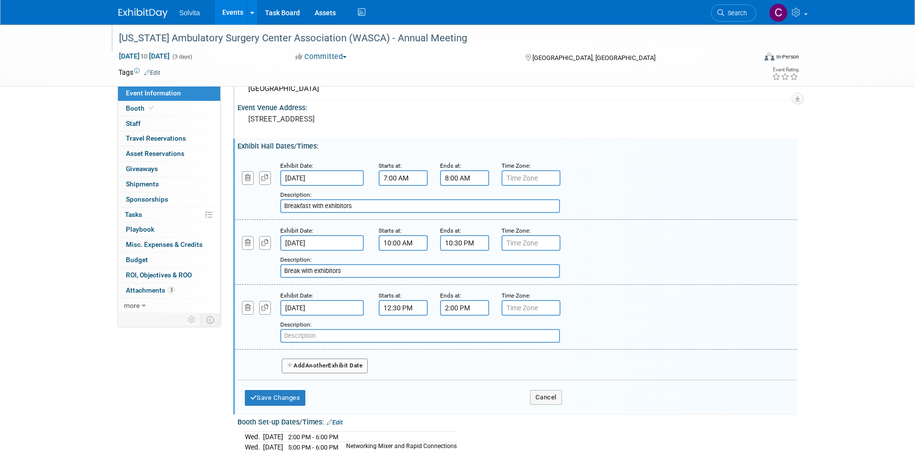
click at [325, 332] on input "text" at bounding box center [420, 336] width 280 height 14
click at [244, 244] on button "button" at bounding box center [248, 242] width 12 height 13
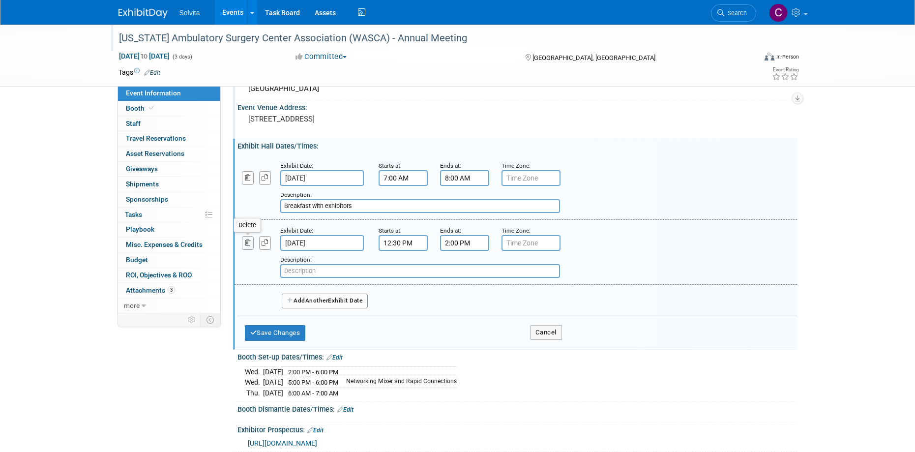
click at [249, 248] on button "button" at bounding box center [248, 242] width 12 height 13
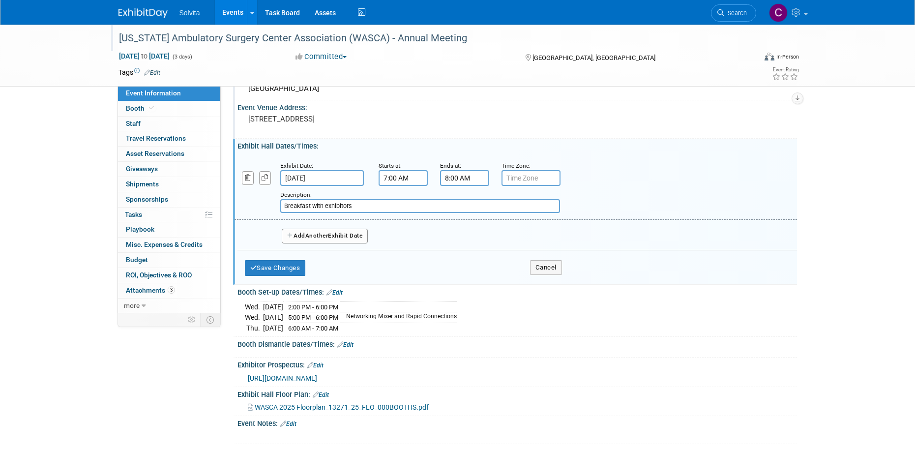
drag, startPoint x: 351, startPoint y: 208, endPoint x: 254, endPoint y: 209, distance: 97.3
click at [254, 209] on div "Add a Description Description: Breakfast with exhibitors" at bounding box center [467, 199] width 481 height 27
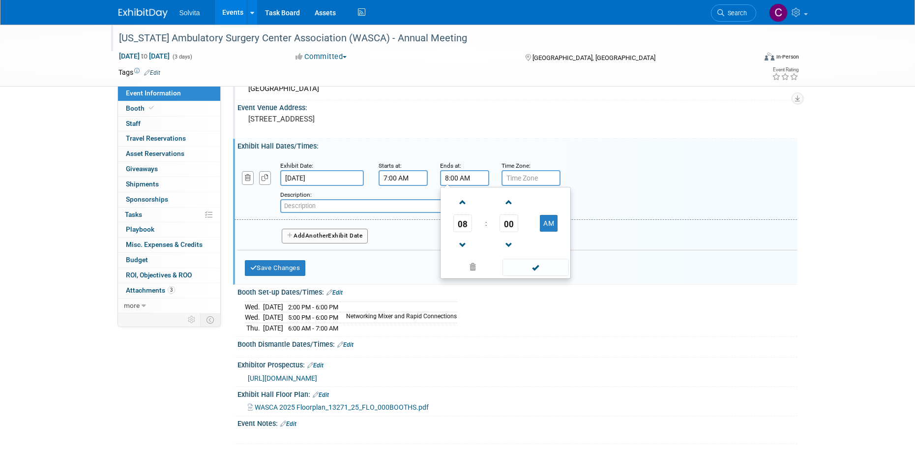
click at [463, 178] on input "8:00 AM" at bounding box center [464, 178] width 49 height 16
click at [464, 234] on link at bounding box center [462, 244] width 19 height 25
click at [546, 223] on button "AM" at bounding box center [549, 223] width 18 height 17
type input "6:00 PM"
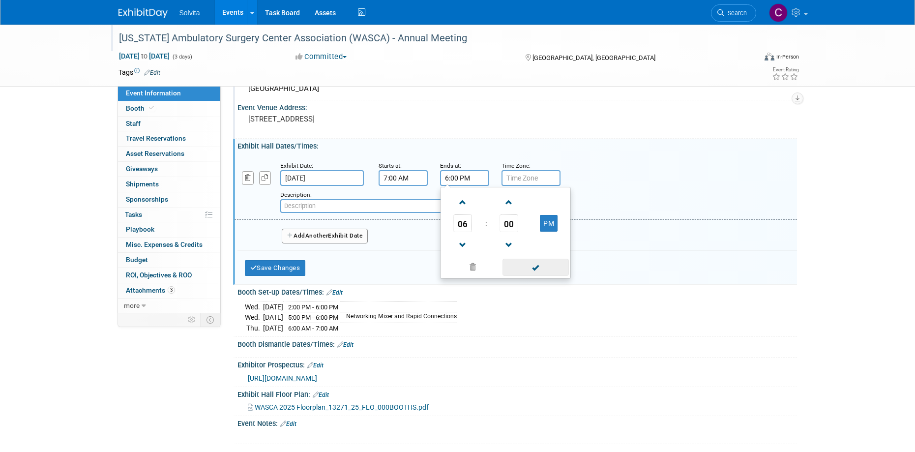
click at [531, 267] on span at bounding box center [535, 267] width 66 height 17
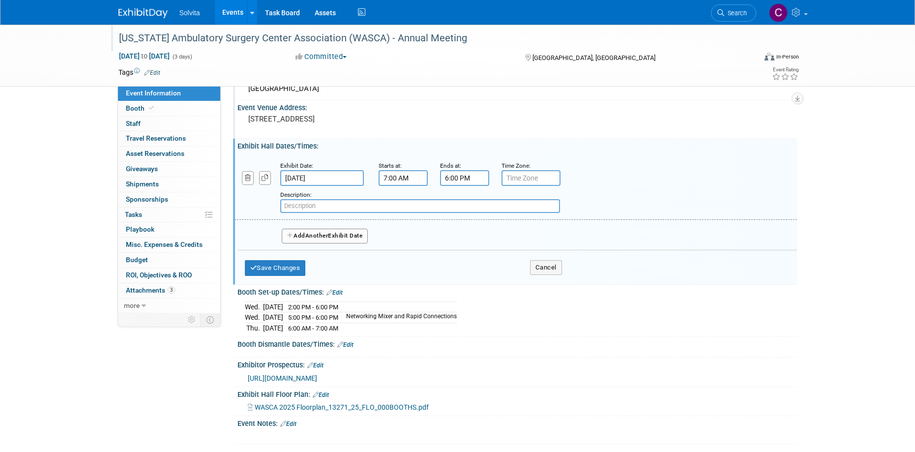
click at [317, 235] on span "Another" at bounding box center [316, 235] width 23 height 7
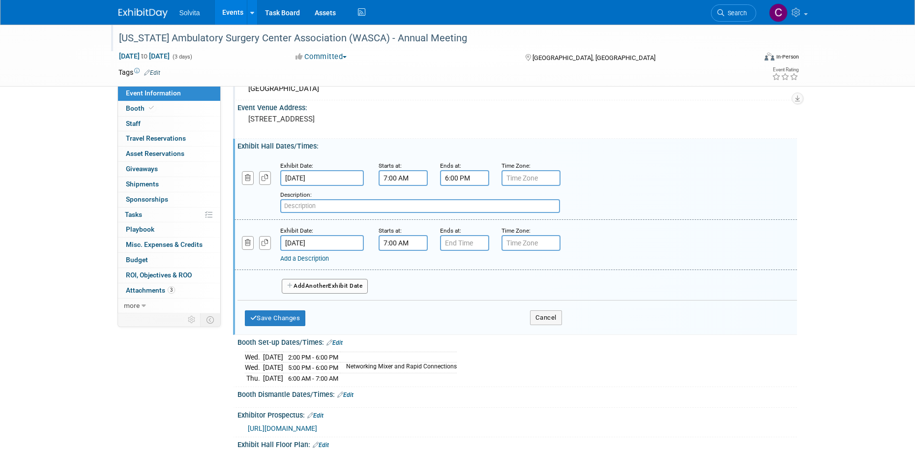
click at [400, 245] on input "7:00 AM" at bounding box center [402, 243] width 49 height 16
click at [399, 266] on span at bounding box center [401, 267] width 17 height 17
click at [484, 286] on button "AM" at bounding box center [487, 288] width 18 height 17
click at [484, 286] on button "PM" at bounding box center [487, 288] width 18 height 17
type input "8:00 AM"
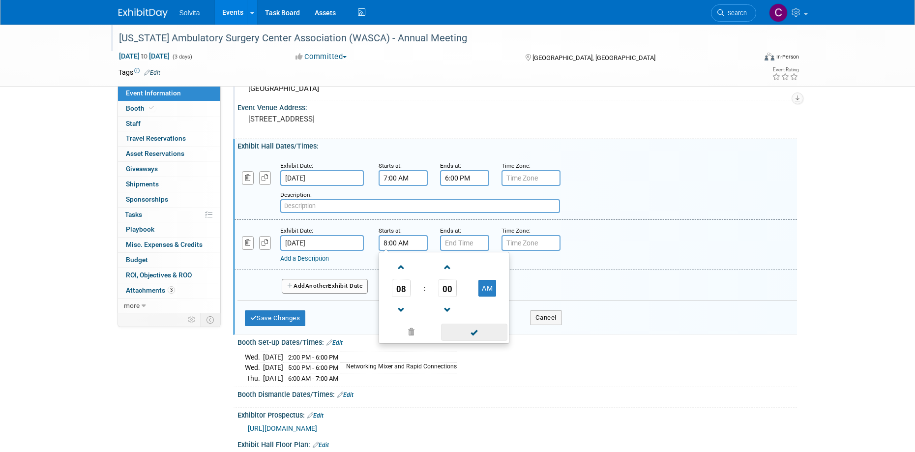
click at [476, 331] on span at bounding box center [474, 331] width 66 height 17
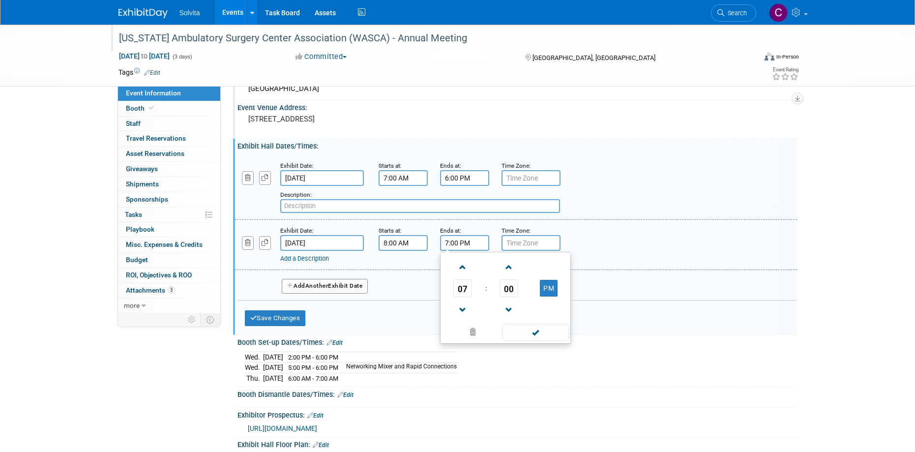
click at [461, 242] on input "7:00 PM" at bounding box center [464, 243] width 49 height 16
click at [462, 269] on span at bounding box center [462, 267] width 17 height 17
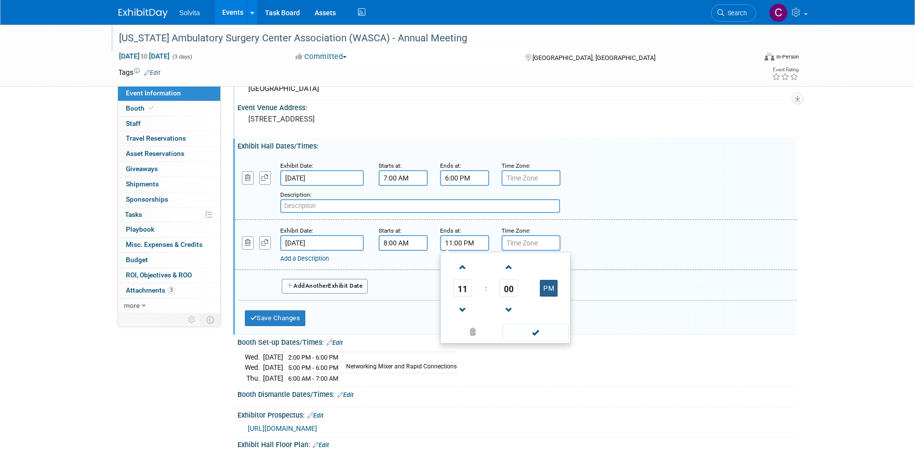
click at [550, 289] on button "PM" at bounding box center [549, 288] width 18 height 17
type input "11:00 AM"
click at [544, 321] on td at bounding box center [548, 309] width 39 height 25
click at [540, 332] on span at bounding box center [535, 331] width 66 height 17
click at [291, 315] on button "Save Changes" at bounding box center [275, 318] width 61 height 16
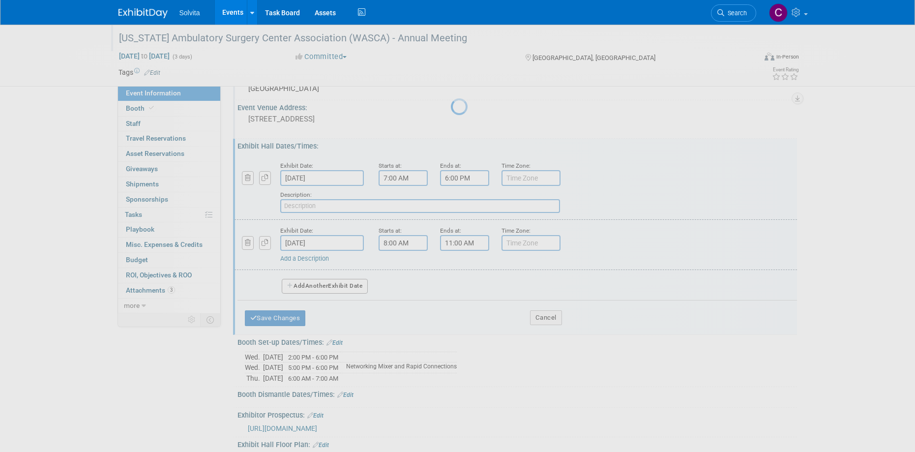
scroll to position [14, 0]
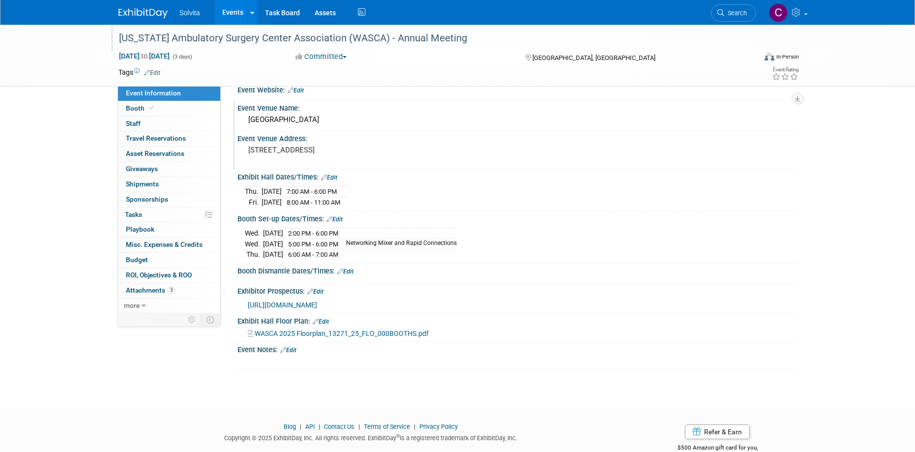
click at [347, 268] on link "Edit" at bounding box center [345, 271] width 16 height 7
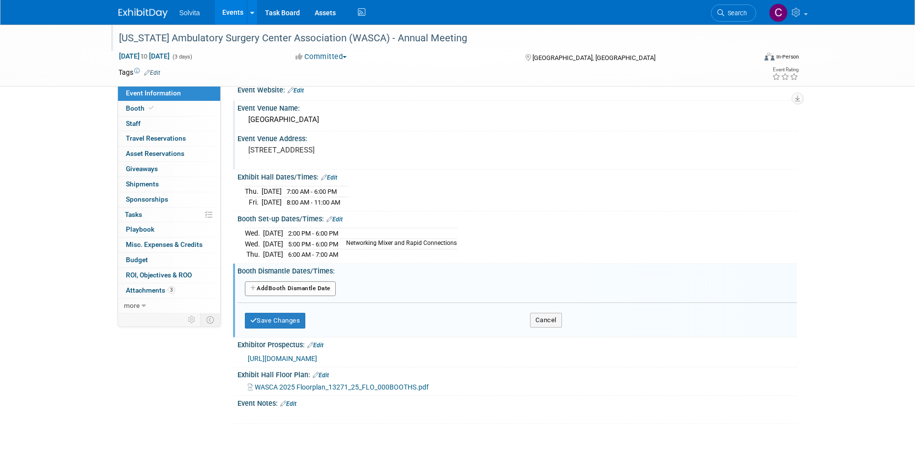
click at [298, 286] on button "Add Another Booth Dismantle Date" at bounding box center [290, 288] width 91 height 15
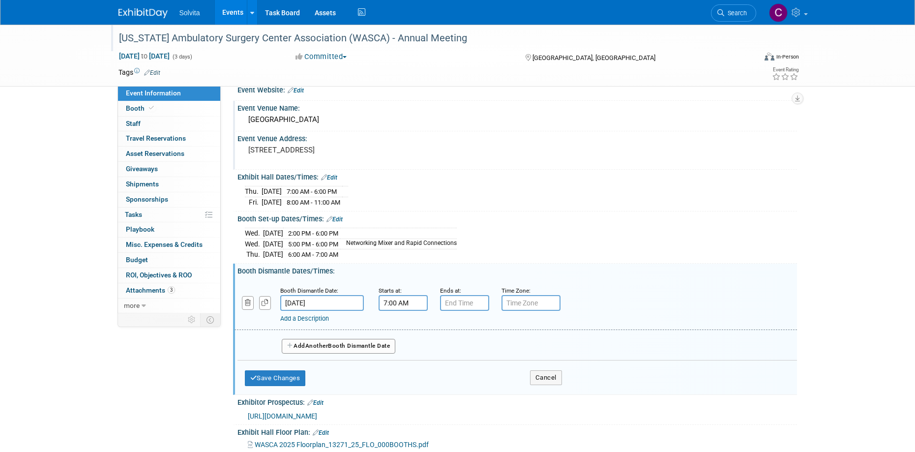
click at [409, 300] on input "7:00 AM" at bounding box center [402, 303] width 49 height 16
click at [402, 328] on span at bounding box center [401, 326] width 17 height 17
click at [403, 328] on span at bounding box center [401, 326] width 17 height 17
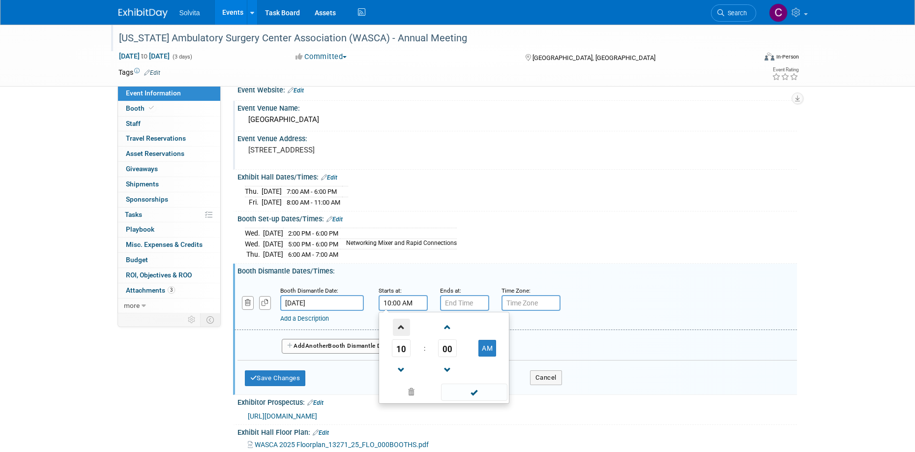
type input "11:00 AM"
click at [477, 389] on span at bounding box center [474, 391] width 66 height 17
click at [460, 299] on input "7:00 PM" at bounding box center [464, 303] width 49 height 16
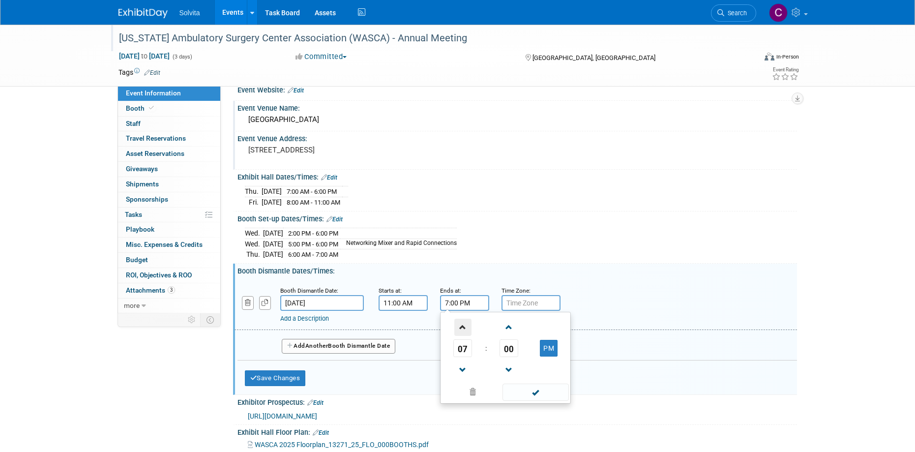
click at [463, 326] on span at bounding box center [462, 326] width 17 height 17
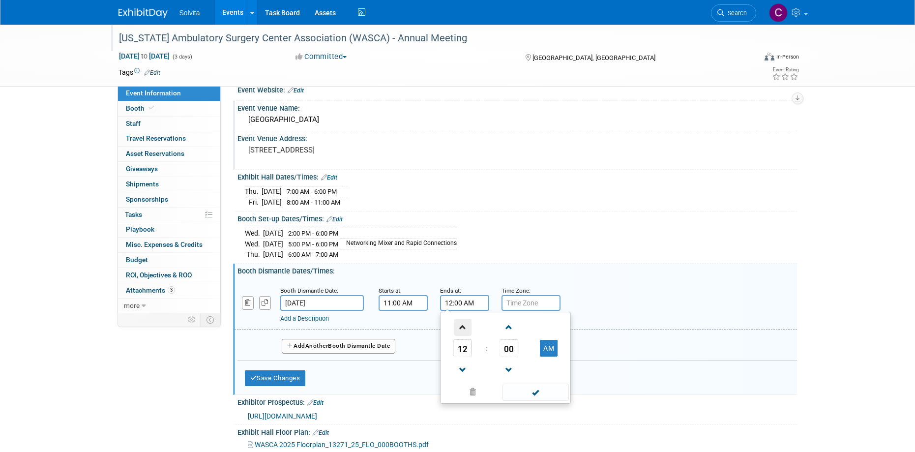
click at [463, 326] on span at bounding box center [462, 326] width 17 height 17
click at [553, 349] on button "AM" at bounding box center [549, 348] width 18 height 17
type input "1:00 PM"
click at [540, 387] on span at bounding box center [535, 391] width 66 height 17
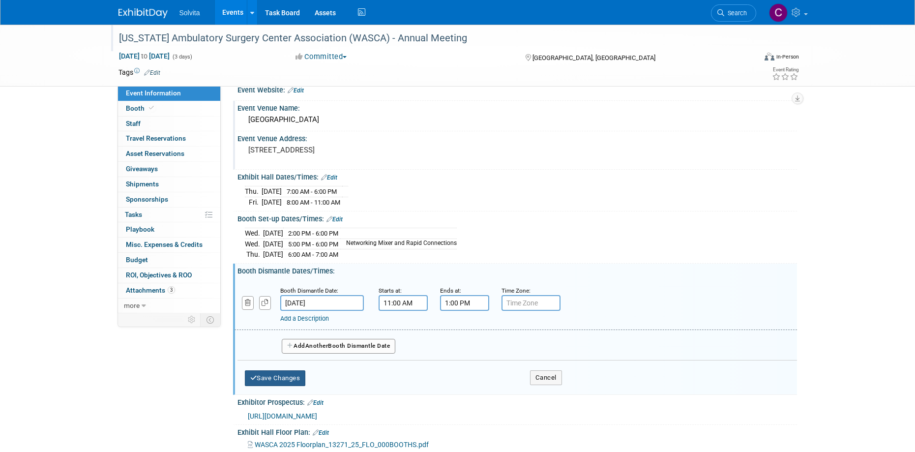
click at [278, 379] on button "Save Changes" at bounding box center [275, 378] width 61 height 16
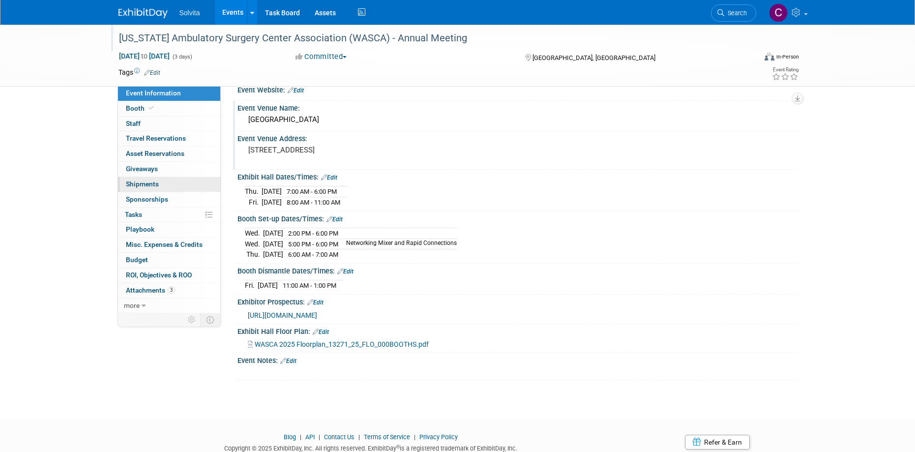
click at [142, 183] on span "Shipments 0" at bounding box center [142, 184] width 33 height 8
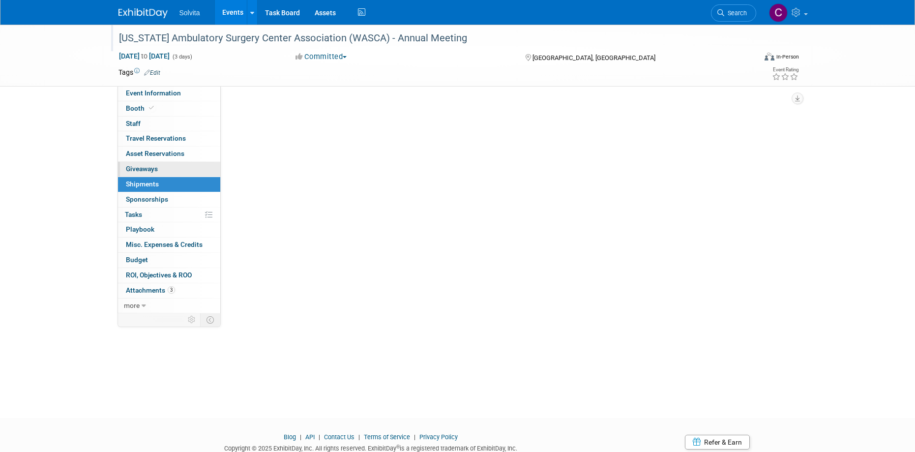
scroll to position [0, 0]
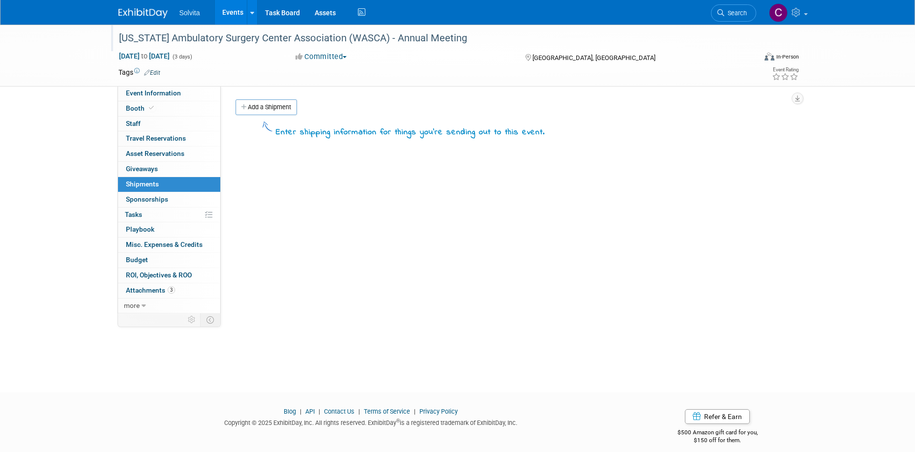
click at [277, 113] on link "Add a Shipment" at bounding box center [265, 107] width 61 height 16
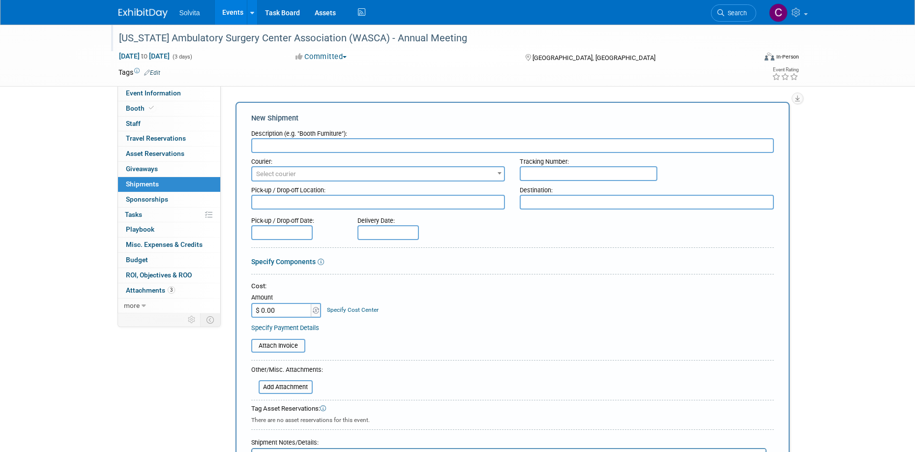
click at [302, 145] on input "text" at bounding box center [512, 145] width 522 height 15
type input "Expo Company/Shipping Details: Look out for an email from Fern Expo, our exclus…"
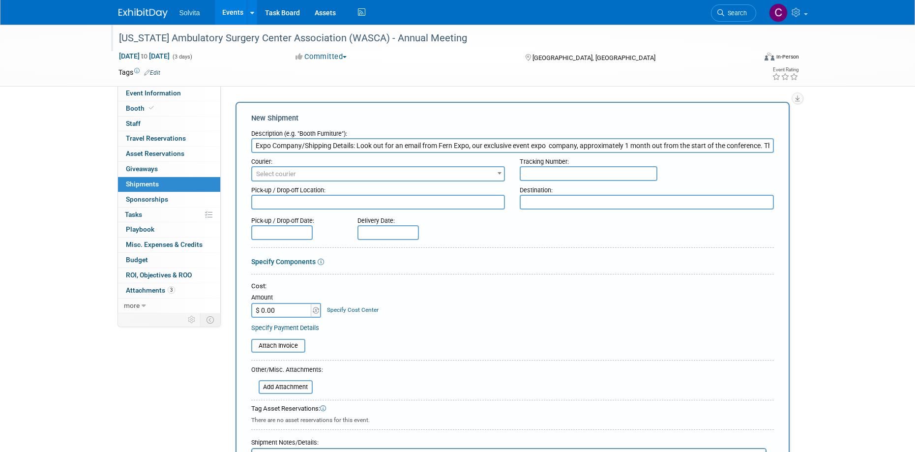
scroll to position [0, 105]
click at [288, 144] on input "Expo Company/Shipping Details: Look out for an email from Fern Expo, our exclus…" at bounding box center [512, 145] width 522 height 15
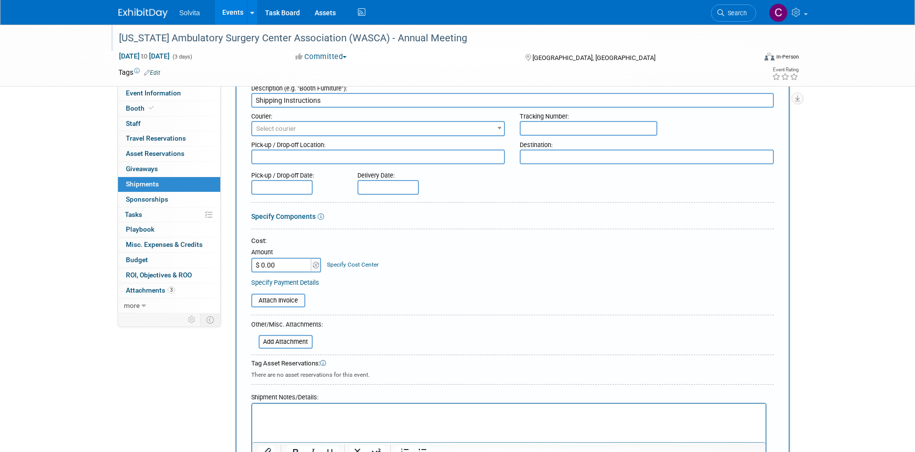
scroll to position [98, 0]
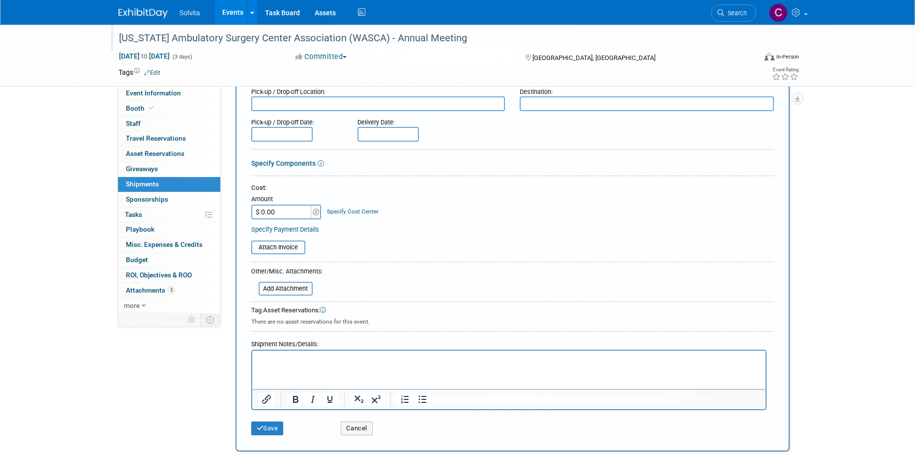
type input "Shipping Instructions"
click at [306, 359] on p "Rich Text Area. Press ALT-0 for help." at bounding box center [509, 359] width 502 height 10
paste body "Rich Text Area. Press ALT-0 for help."
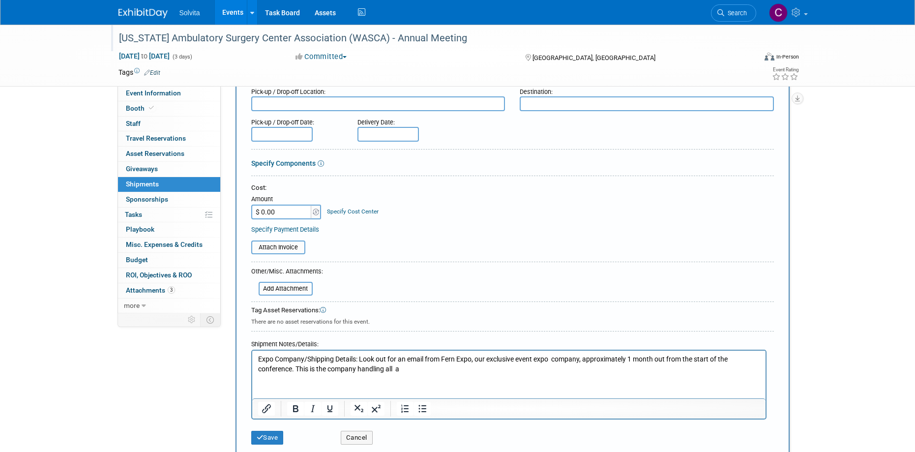
click at [259, 360] on p "Expo Company/Shipping Details: Look out for an email from Fern Expo, our exclus…" at bounding box center [509, 363] width 502 height 19
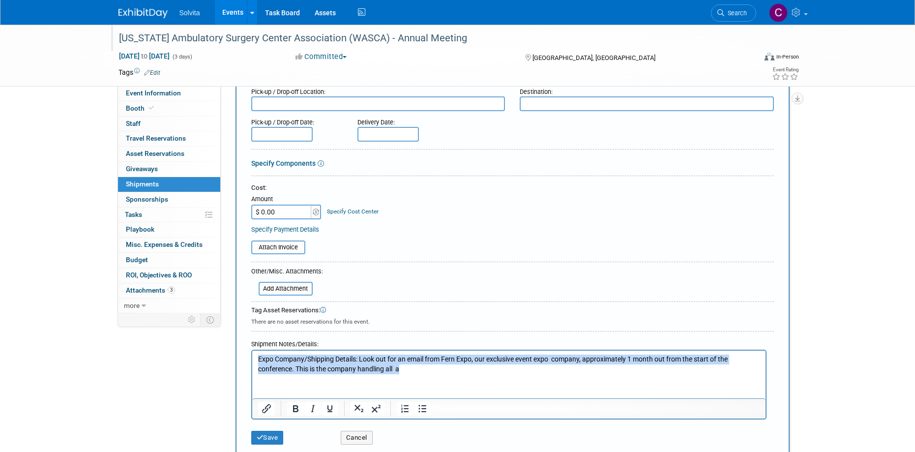
drag, startPoint x: 415, startPoint y: 372, endPoint x: 481, endPoint y: 711, distance: 345.5
click at [252, 361] on html "Expo Company/Shipping Details: Look out for an email from Fern Expo, our exclus…" at bounding box center [508, 361] width 513 height 23
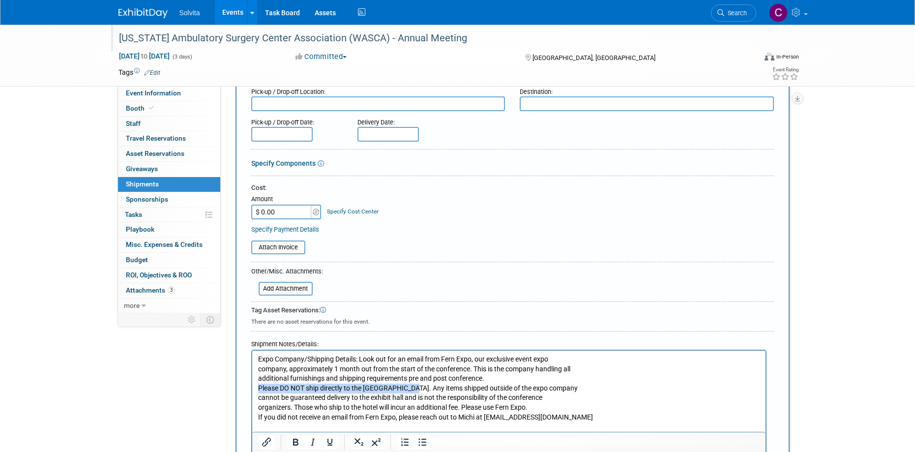
drag, startPoint x: 258, startPoint y: 387, endPoint x: 406, endPoint y: 388, distance: 147.9
click at [406, 388] on p "Expo Company/Shipping Details: Look out for an email from Fern Expo, our exclus…" at bounding box center [509, 387] width 502 height 67
click at [295, 442] on icon "Bold" at bounding box center [295, 442] width 12 height 12
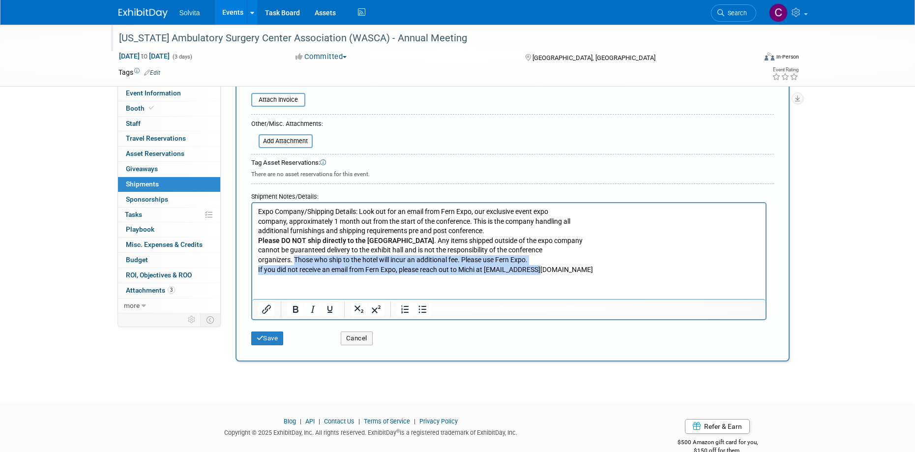
drag, startPoint x: 294, startPoint y: 260, endPoint x: 552, endPoint y: 280, distance: 258.3
click at [552, 274] on html "Expo Company/Shipping Details: Look out for an email from Fern Expo, our exclus…" at bounding box center [508, 238] width 513 height 71
click at [294, 308] on icon "Bold" at bounding box center [295, 309] width 12 height 12
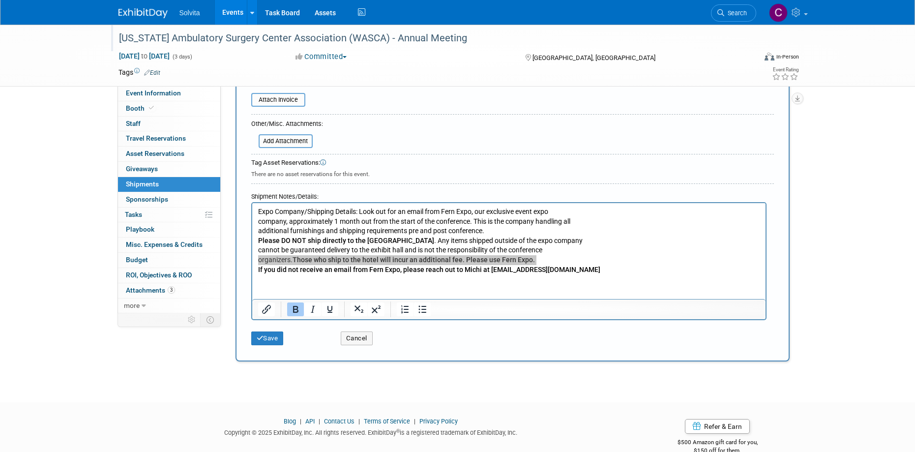
click at [495, 346] on div "Save Cancel" at bounding box center [512, 335] width 522 height 30
click at [613, 271] on p "Expo Company/Shipping Details: Look out for an email from Fern Expo, our exclus…" at bounding box center [509, 240] width 502 height 67
click at [631, 250] on p "Expo Company/Shipping Details: Look out for an email from Fern Expo, our exclus…" at bounding box center [509, 240] width 502 height 67
click at [293, 259] on b "Those who ship to the hotel will incur an additional fee. Please use Fern Expo." at bounding box center [413, 260] width 242 height 8
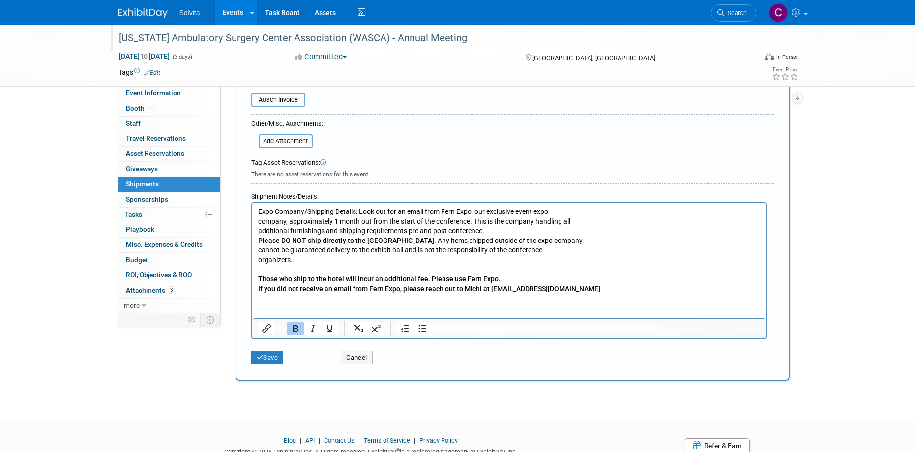
click at [258, 239] on b "Please DO NOT ship directly to the [GEOGRAPHIC_DATA]" at bounding box center [346, 240] width 176 height 8
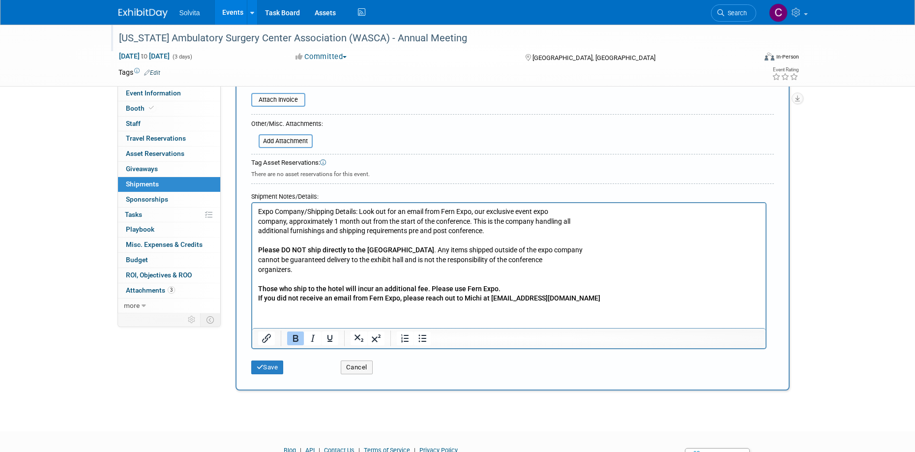
click at [285, 303] on html "Expo Company/Shipping Details: Look out for an email from Fern Expo, our exclus…" at bounding box center [508, 253] width 513 height 100
click at [274, 370] on button "Save" at bounding box center [267, 367] width 32 height 14
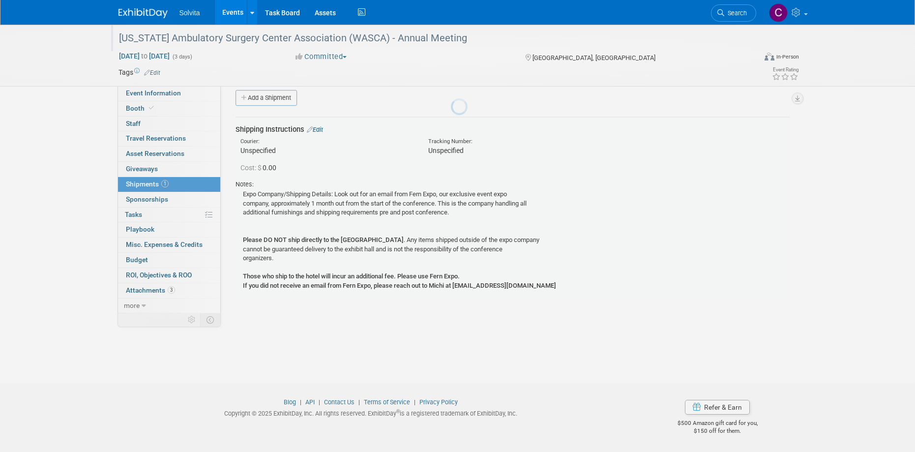
scroll to position [9, 0]
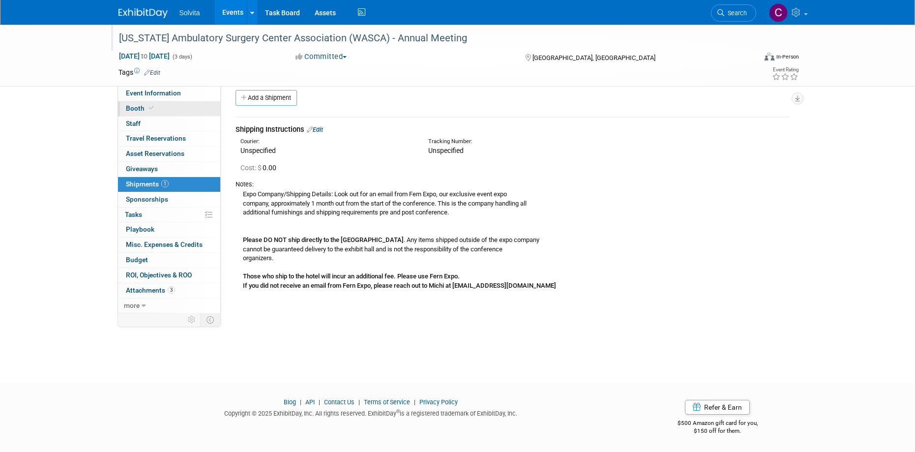
drag, startPoint x: 156, startPoint y: 96, endPoint x: 182, endPoint y: 106, distance: 28.3
click at [156, 96] on span "Event Information" at bounding box center [153, 93] width 55 height 8
